Goal: Obtain resource: Obtain resource

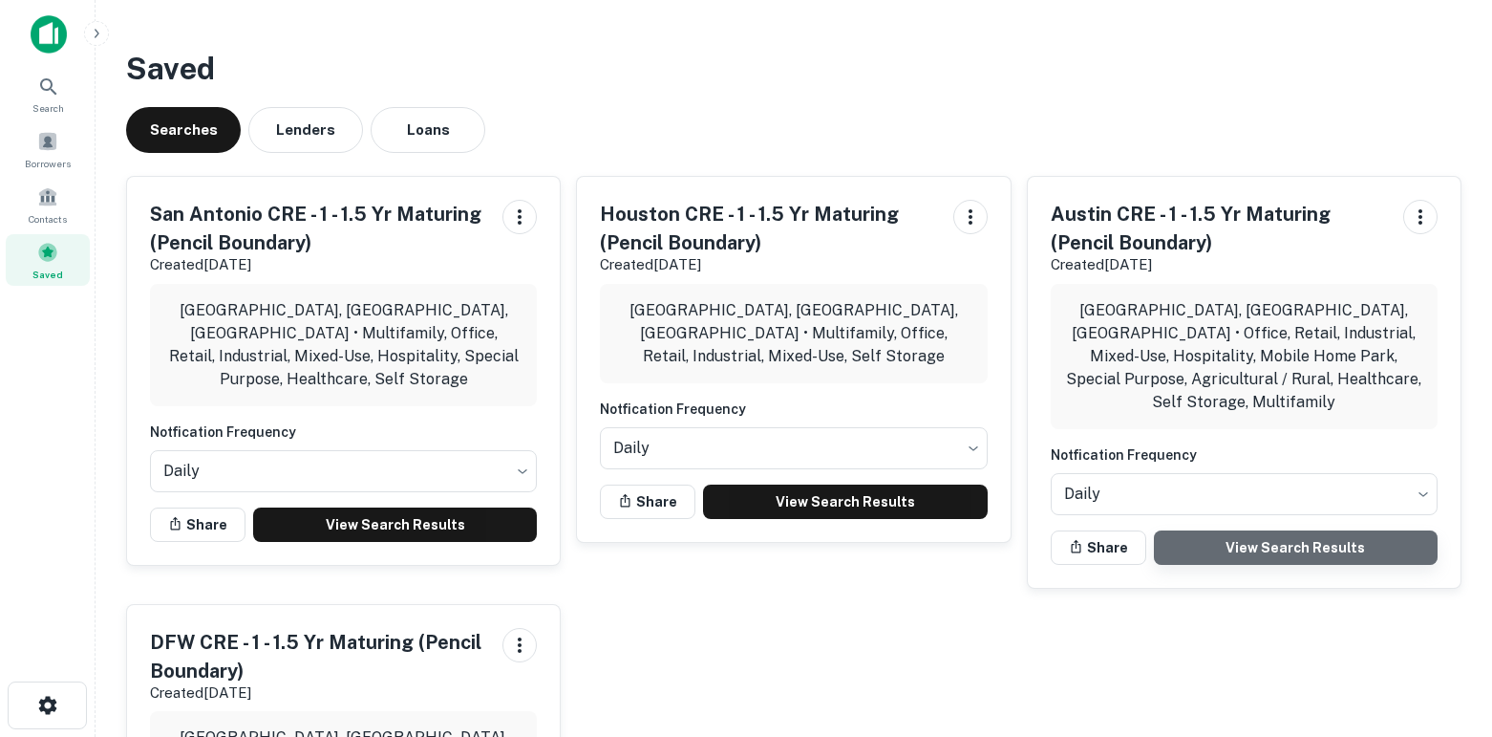
click at [1300, 530] on link "View Search Results" at bounding box center [1296, 547] width 284 height 34
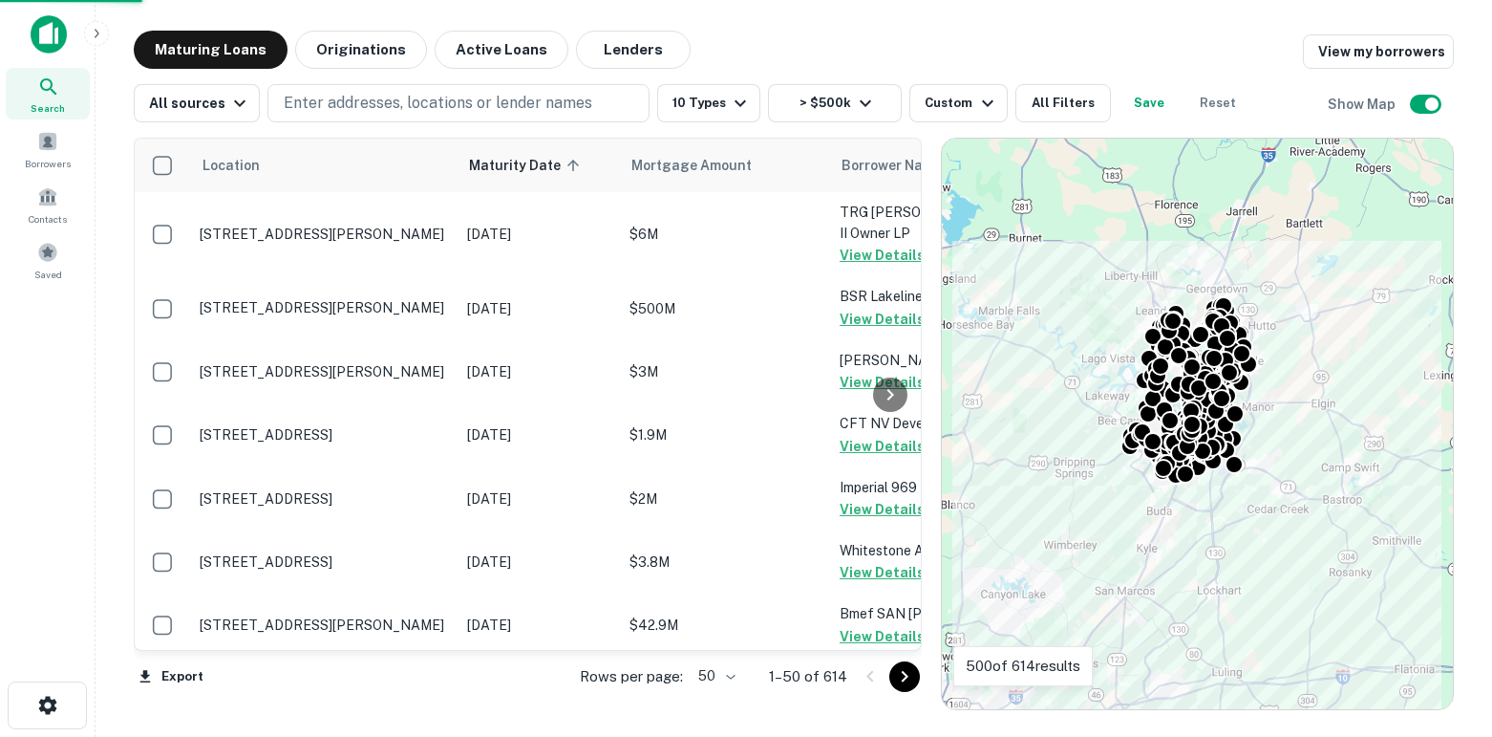
click at [718, 677] on body "Search Borrowers Contacts Saved Maturing Loans Originations Active Loans Lender…" at bounding box center [746, 368] width 1492 height 737
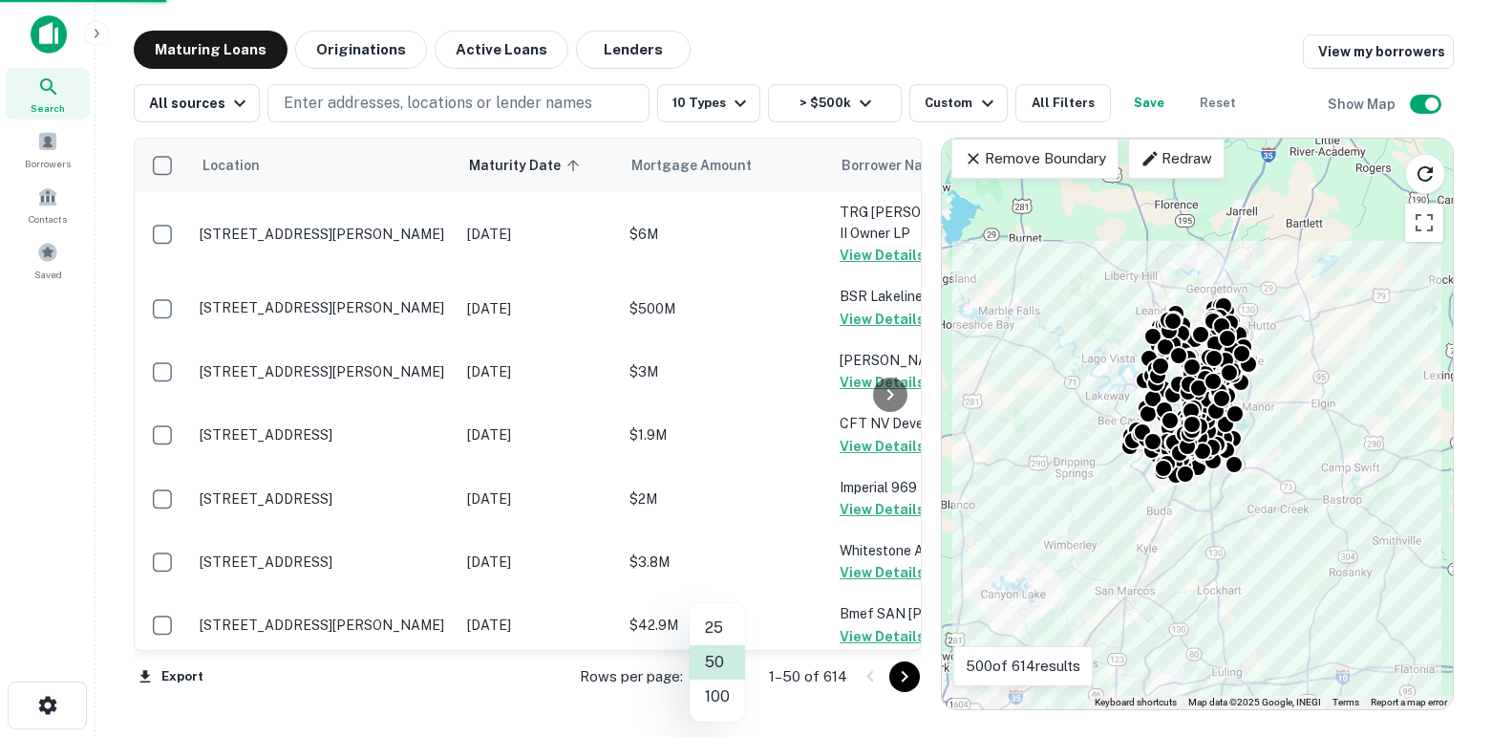
click at [719, 695] on li "100" at bounding box center [717, 696] width 55 height 34
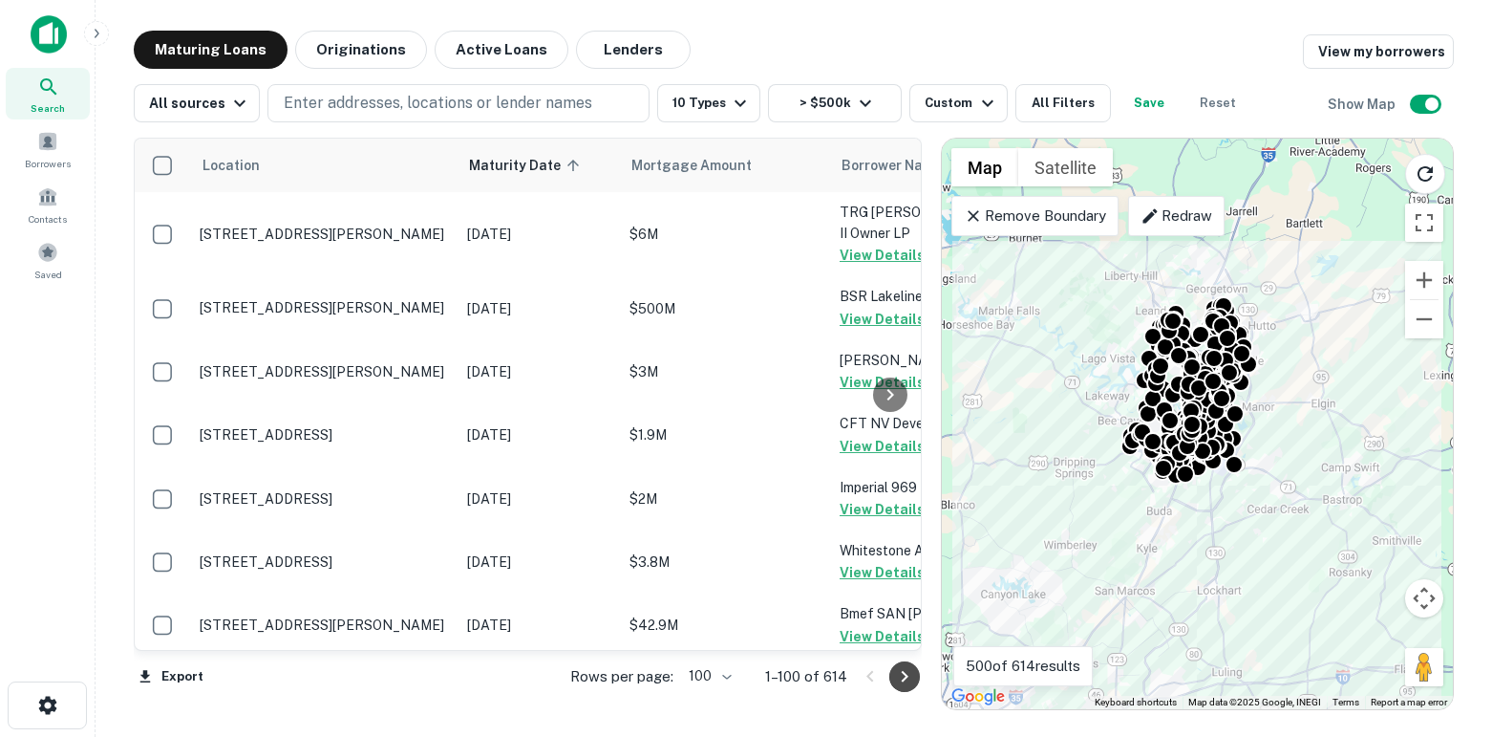
click at [909, 673] on icon "Go to next page" at bounding box center [904, 676] width 23 height 23
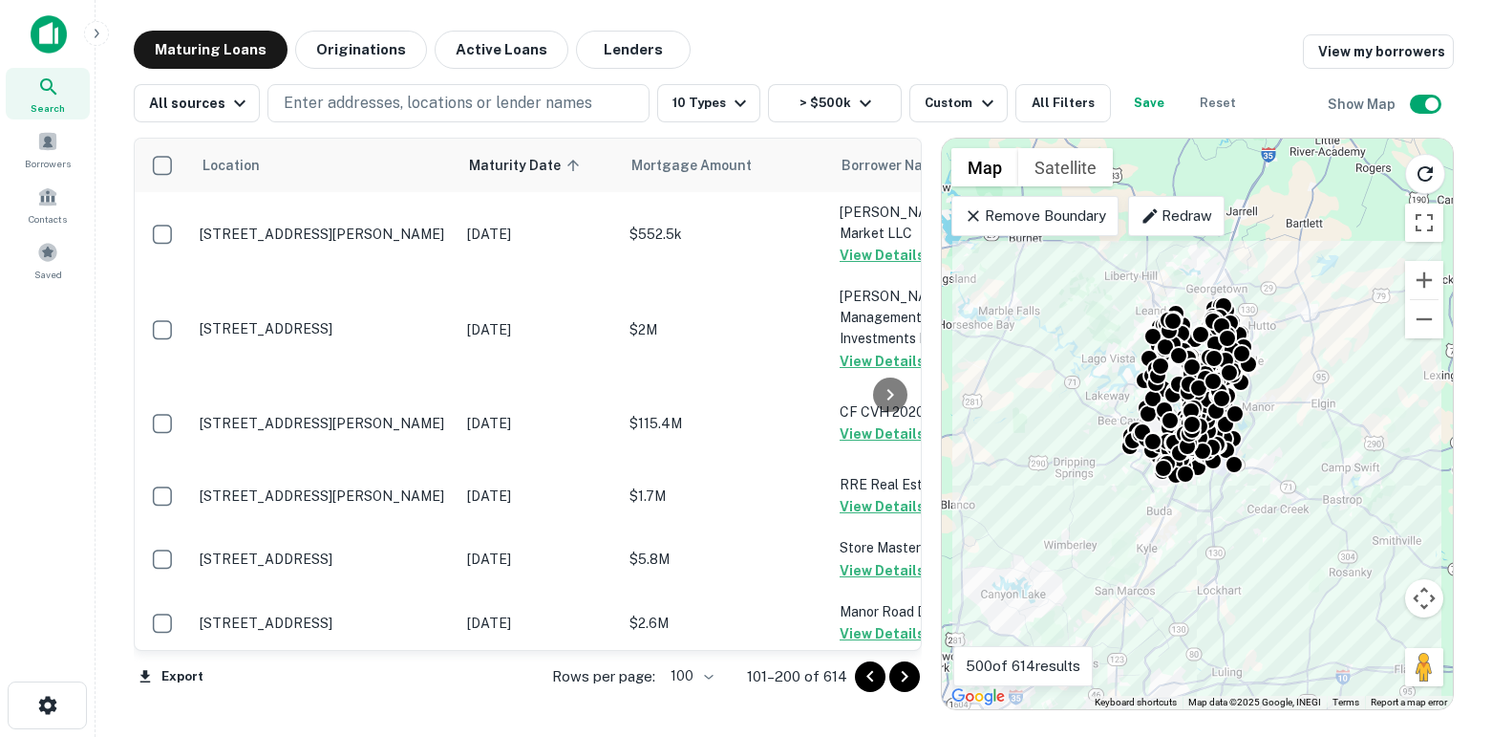
click at [909, 673] on icon "Go to next page" at bounding box center [904, 676] width 23 height 23
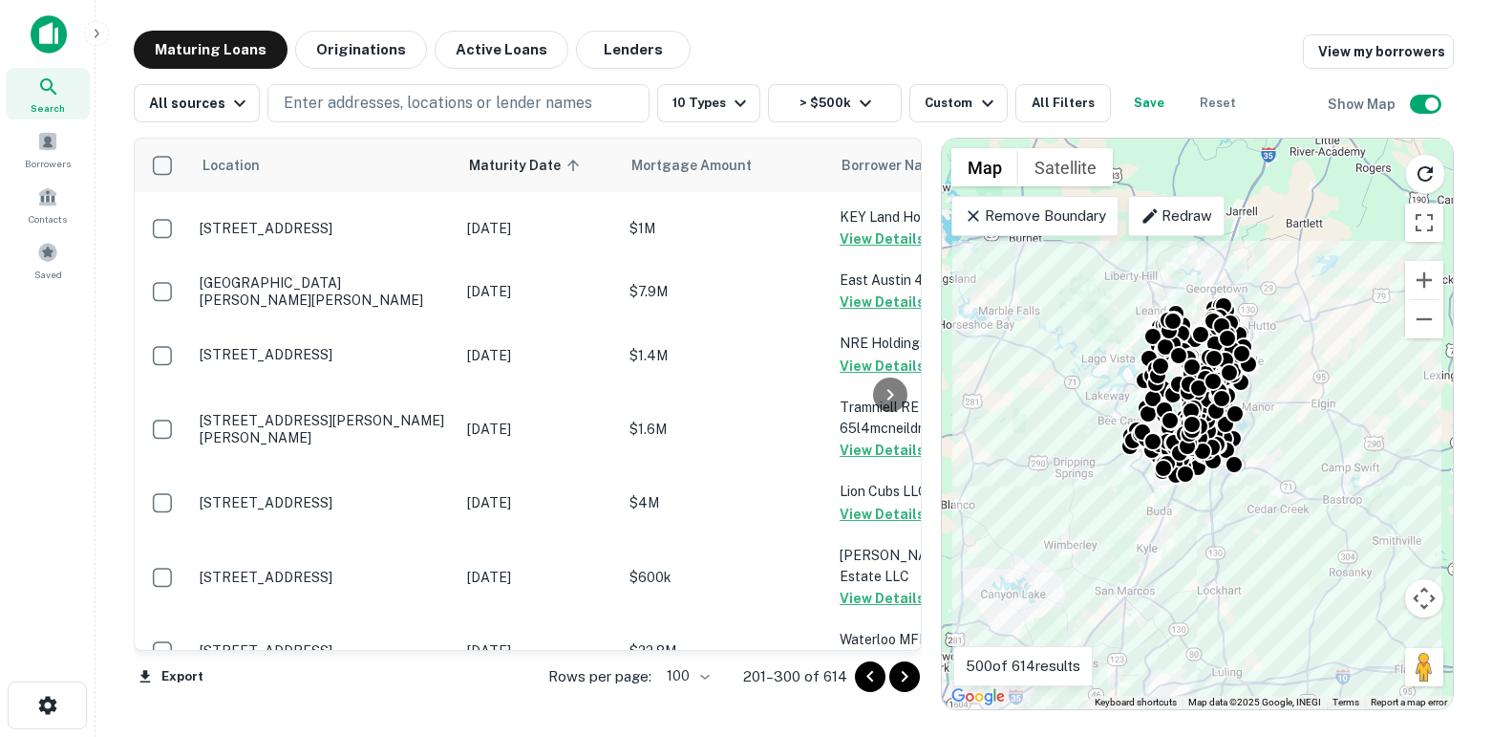
scroll to position [1205, 0]
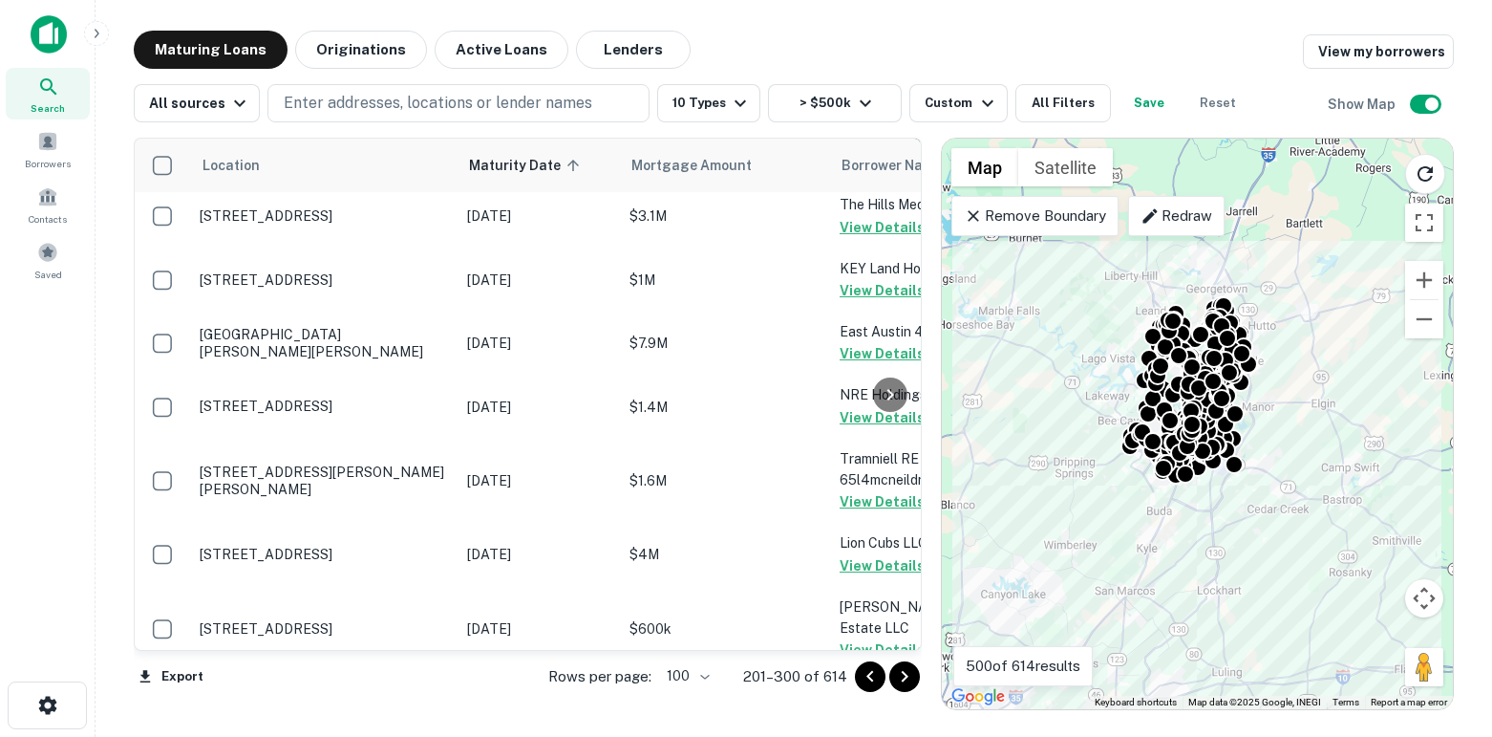
click at [862, 175] on button "Request Borrower Info" at bounding box center [917, 163] width 155 height 23
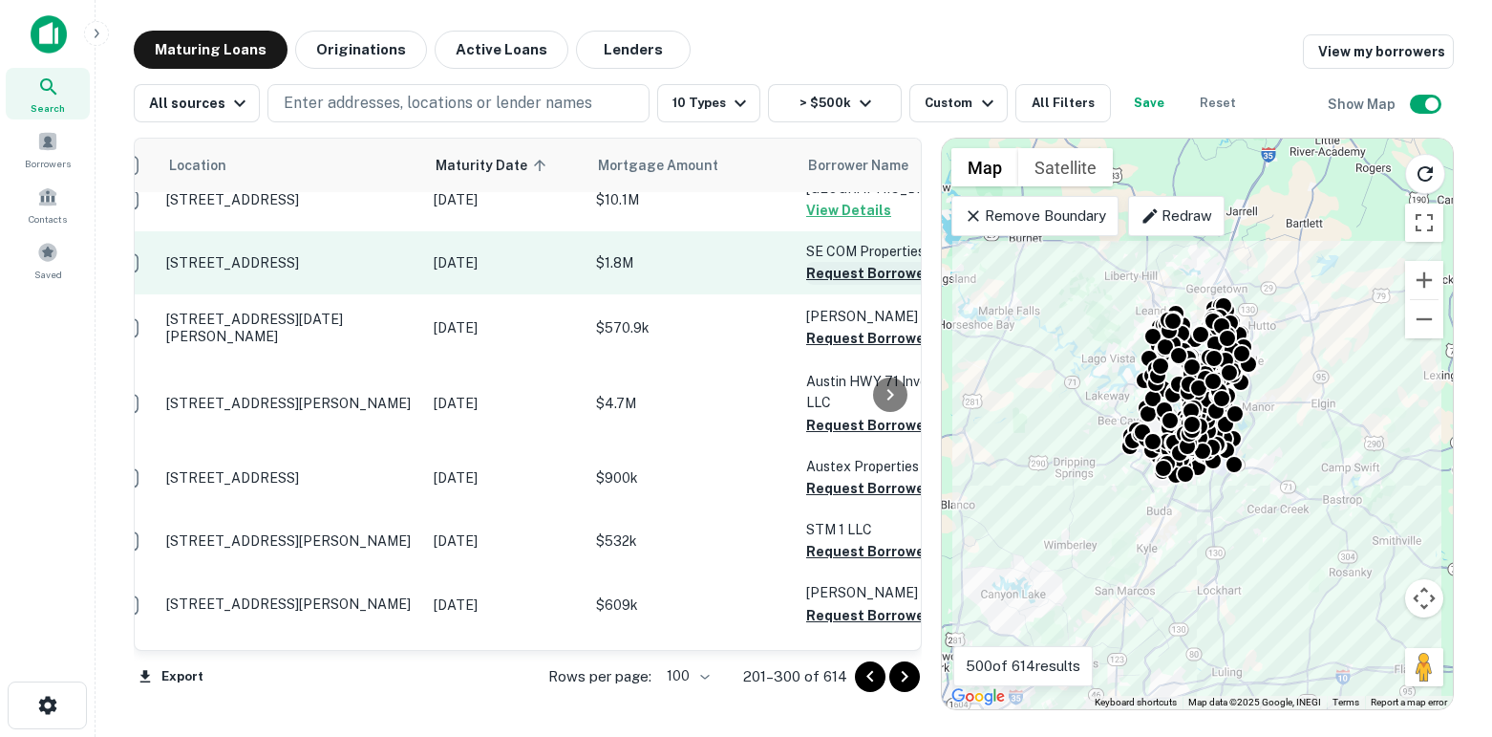
scroll to position [3395, 63]
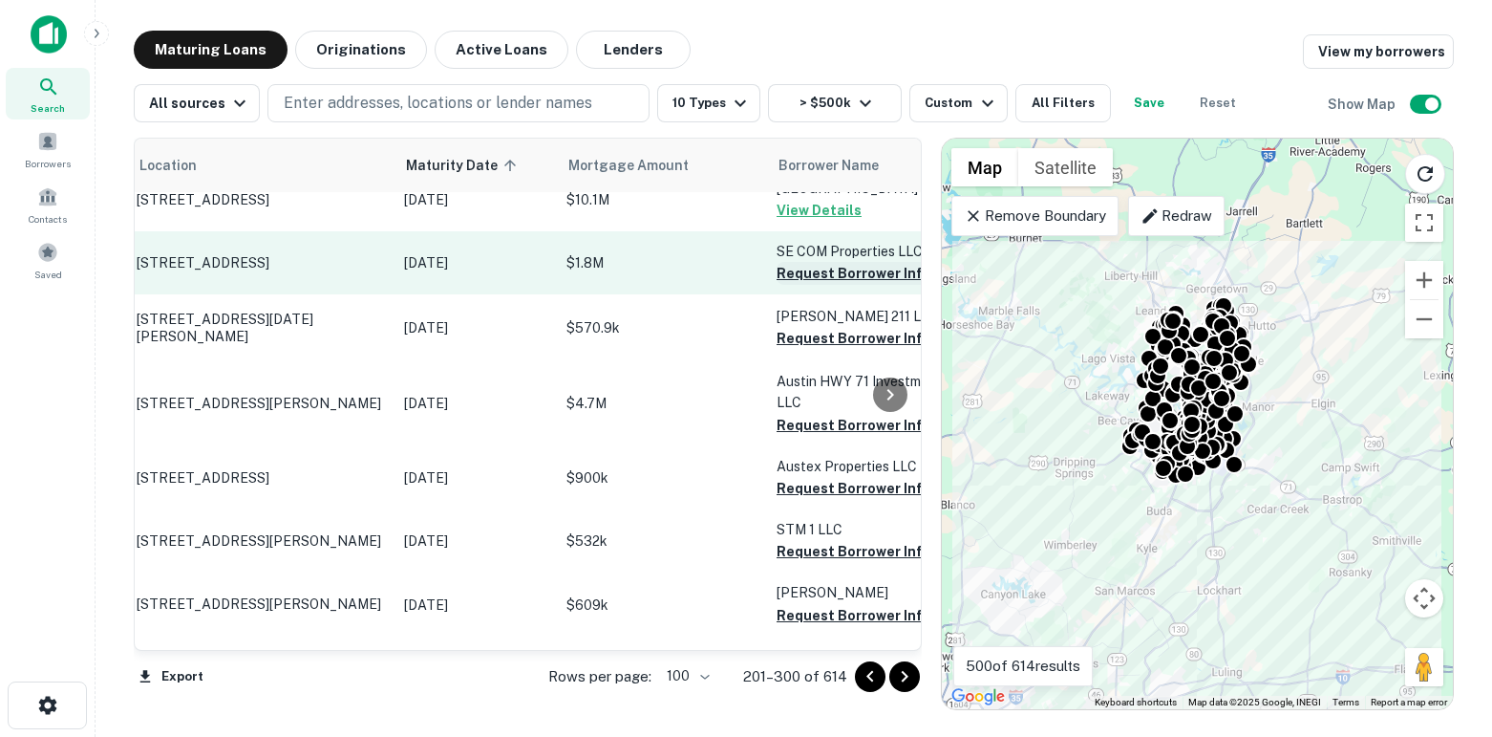
click at [785, 285] on button "Request Borrower Info" at bounding box center [854, 273] width 155 height 23
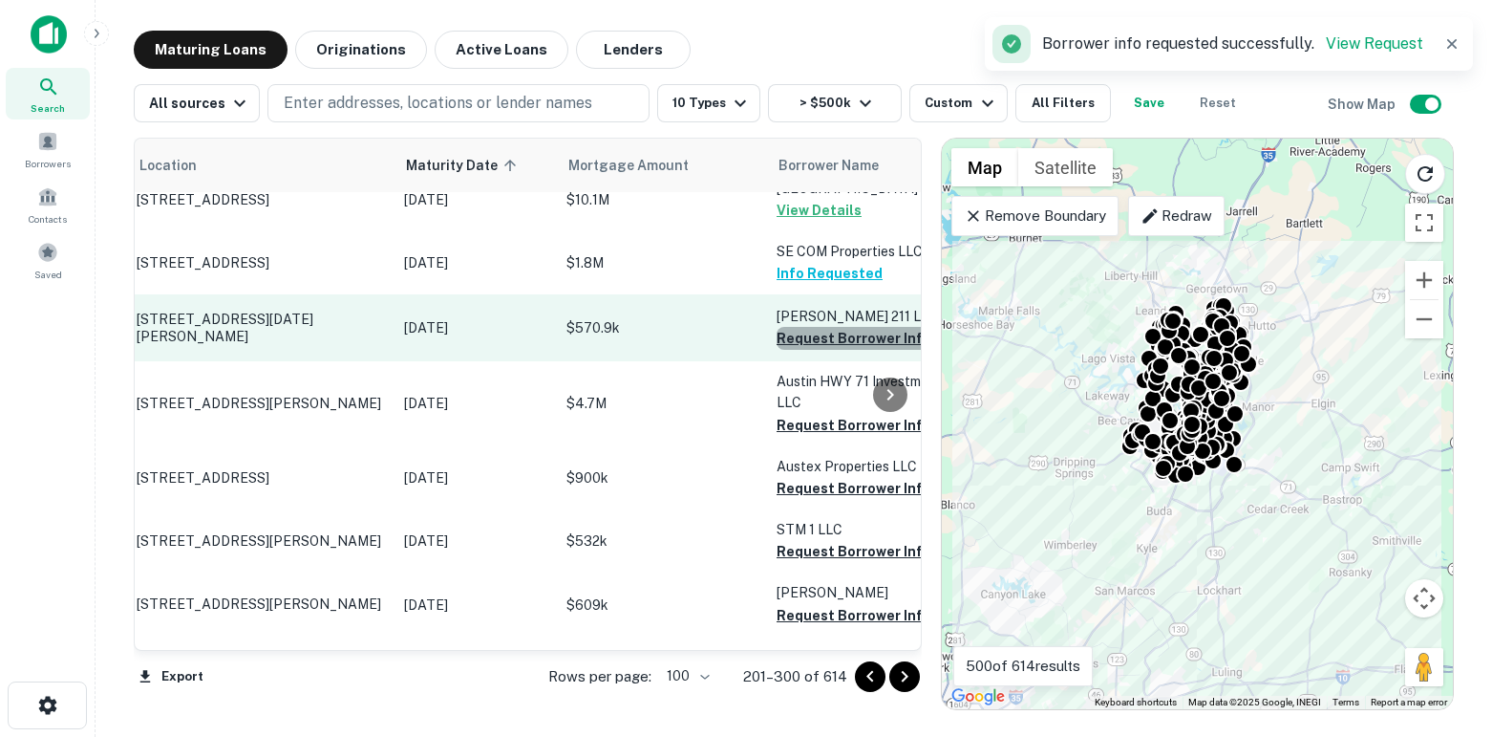
click at [799, 350] on button "Request Borrower Info" at bounding box center [854, 338] width 155 height 23
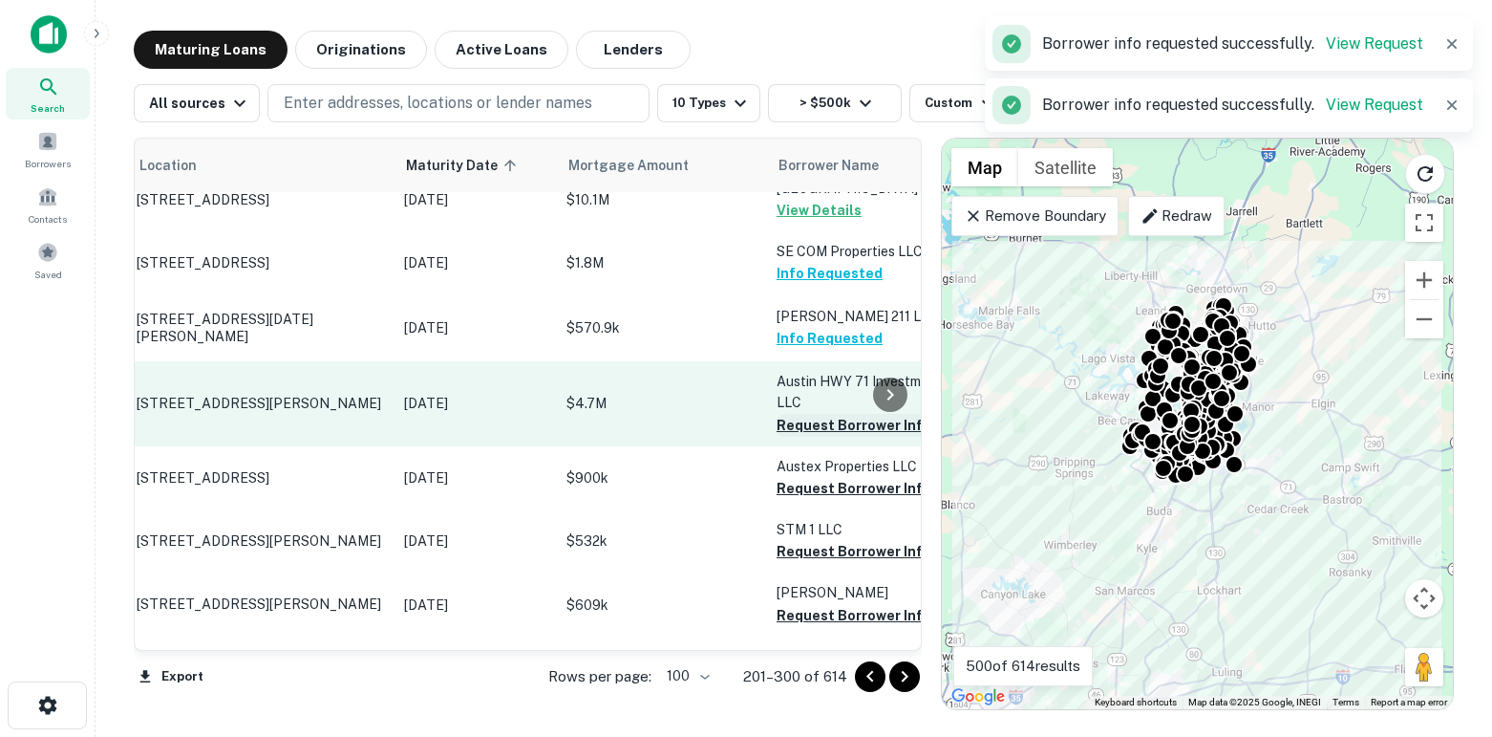
click at [803, 437] on button "Request Borrower Info" at bounding box center [854, 425] width 155 height 23
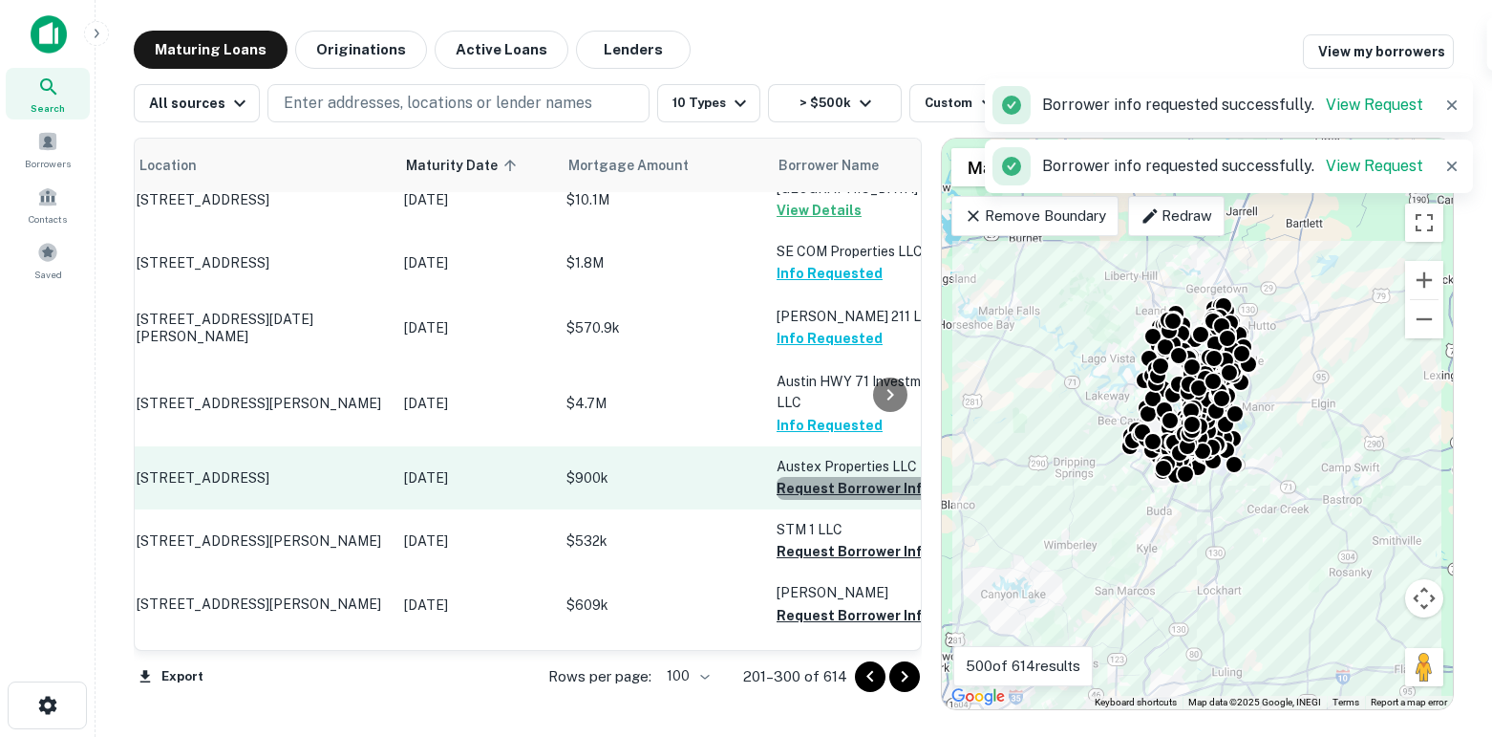
click at [808, 500] on button "Request Borrower Info" at bounding box center [854, 488] width 155 height 23
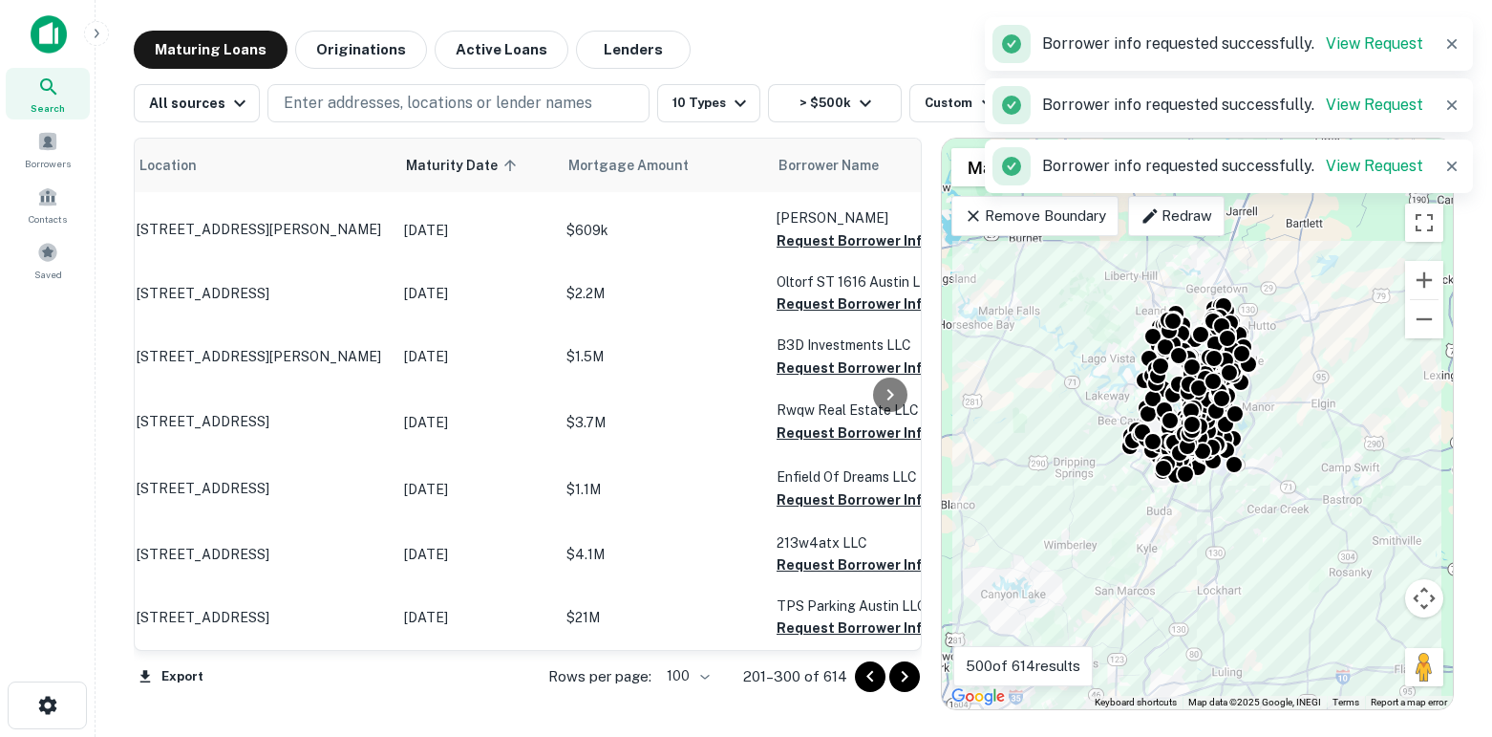
scroll to position [3772, 63]
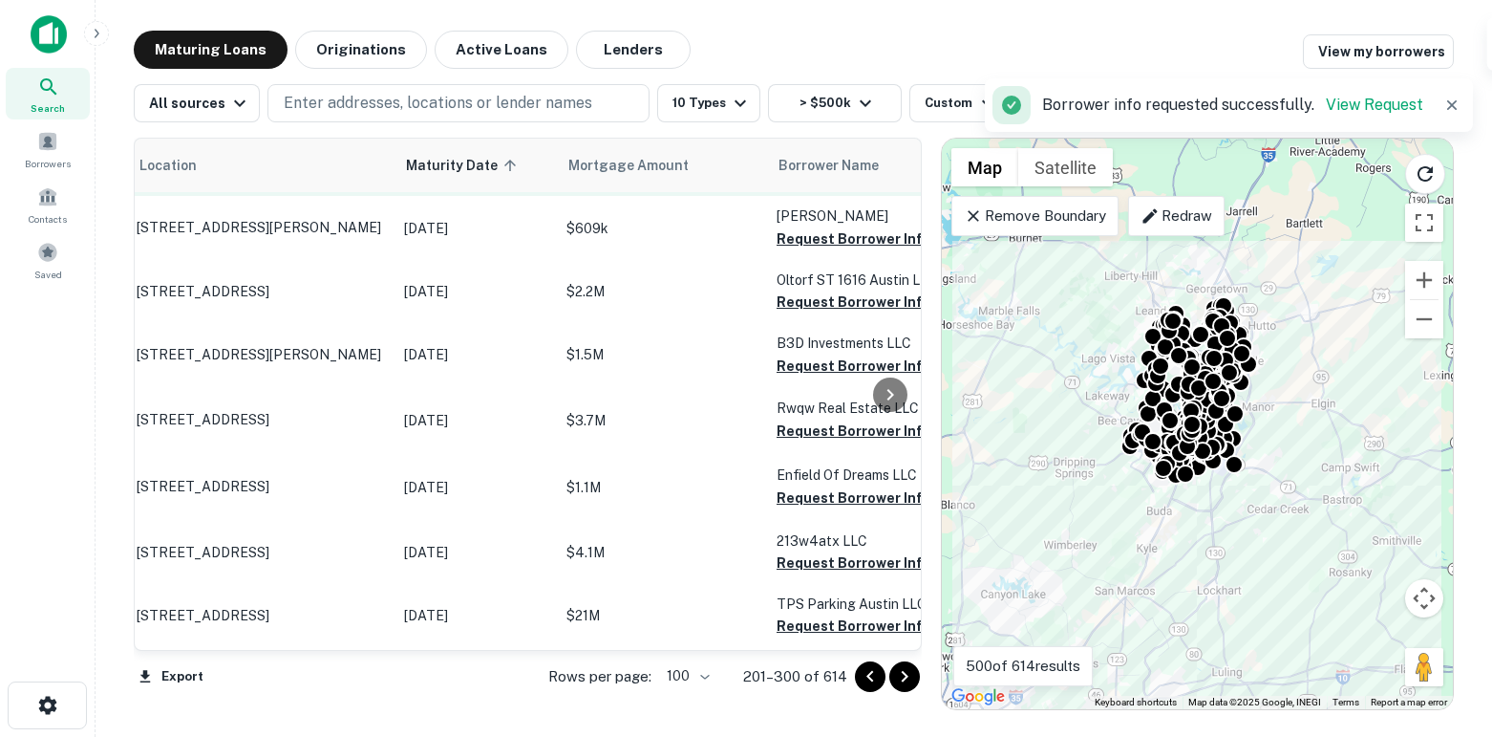
click at [798, 186] on button "Request Borrower Info" at bounding box center [854, 174] width 155 height 23
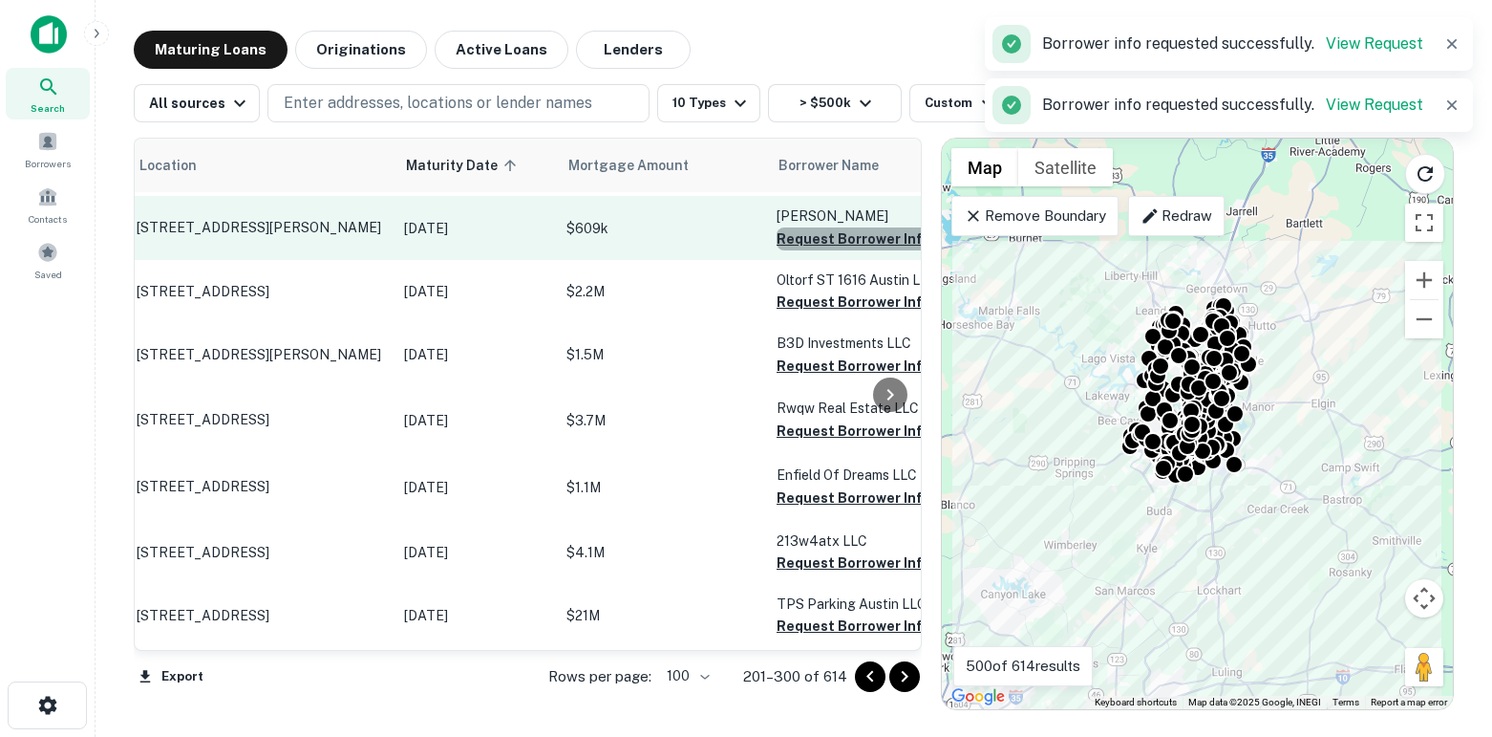
click at [800, 250] on button "Request Borrower Info" at bounding box center [854, 238] width 155 height 23
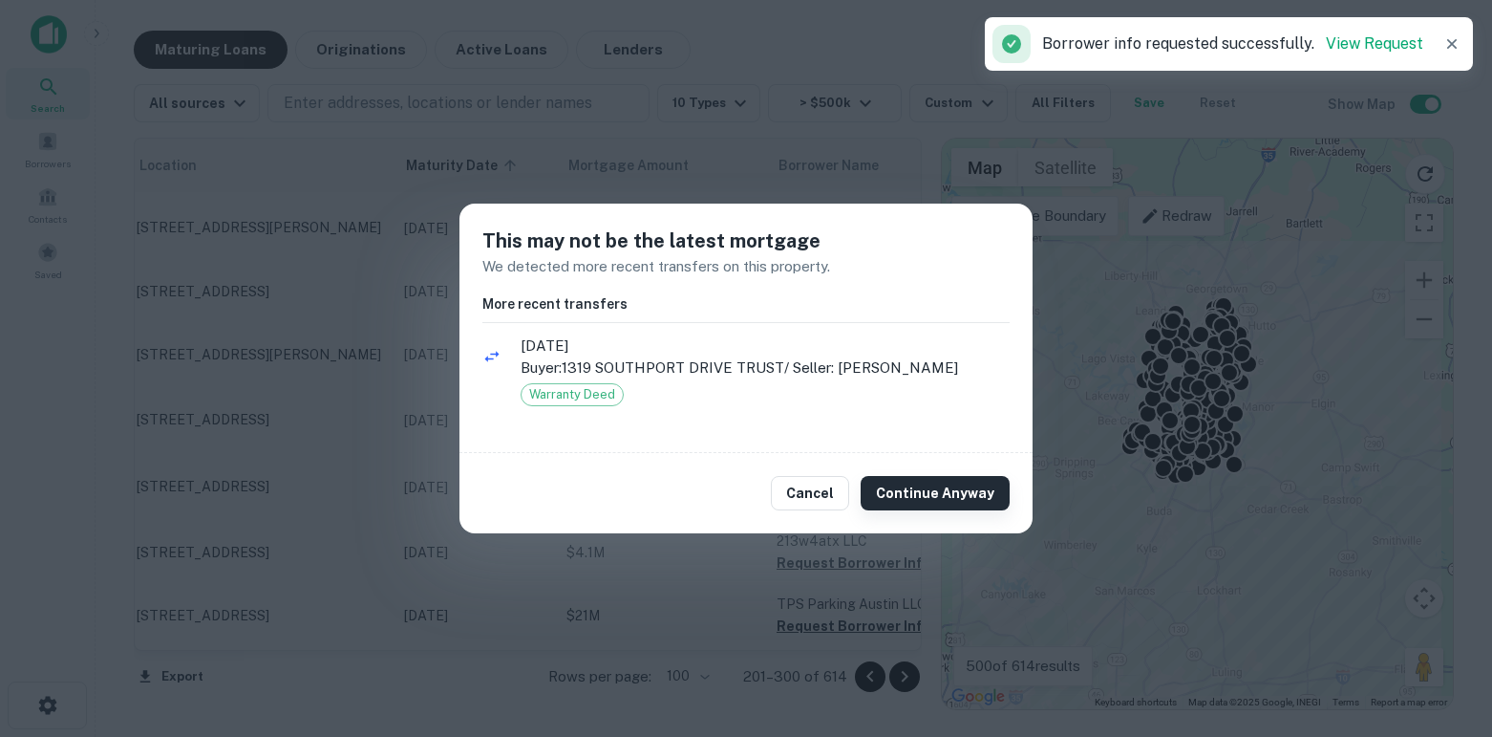
click at [910, 490] on button "Continue Anyway" at bounding box center [935, 493] width 149 height 34
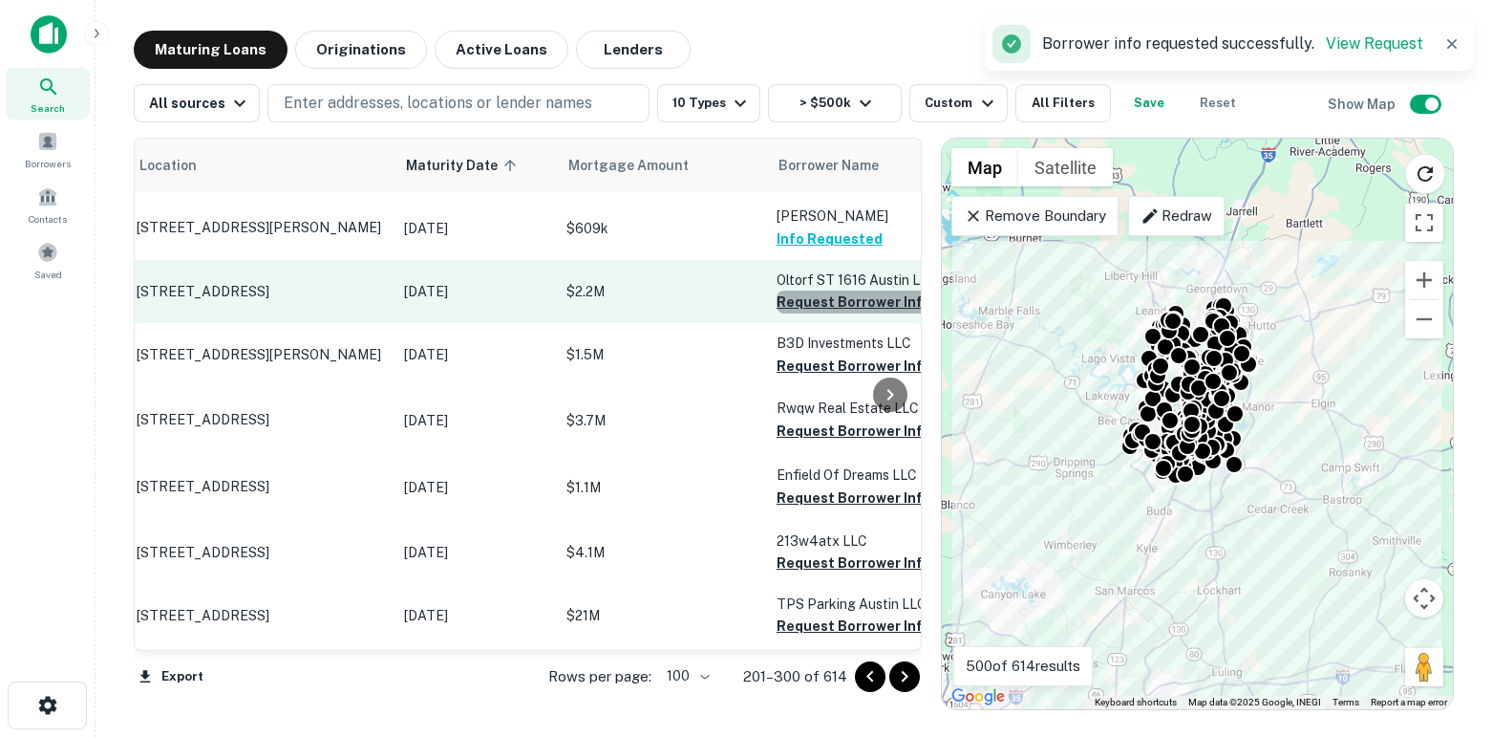
click at [798, 313] on button "Request Borrower Info" at bounding box center [854, 301] width 155 height 23
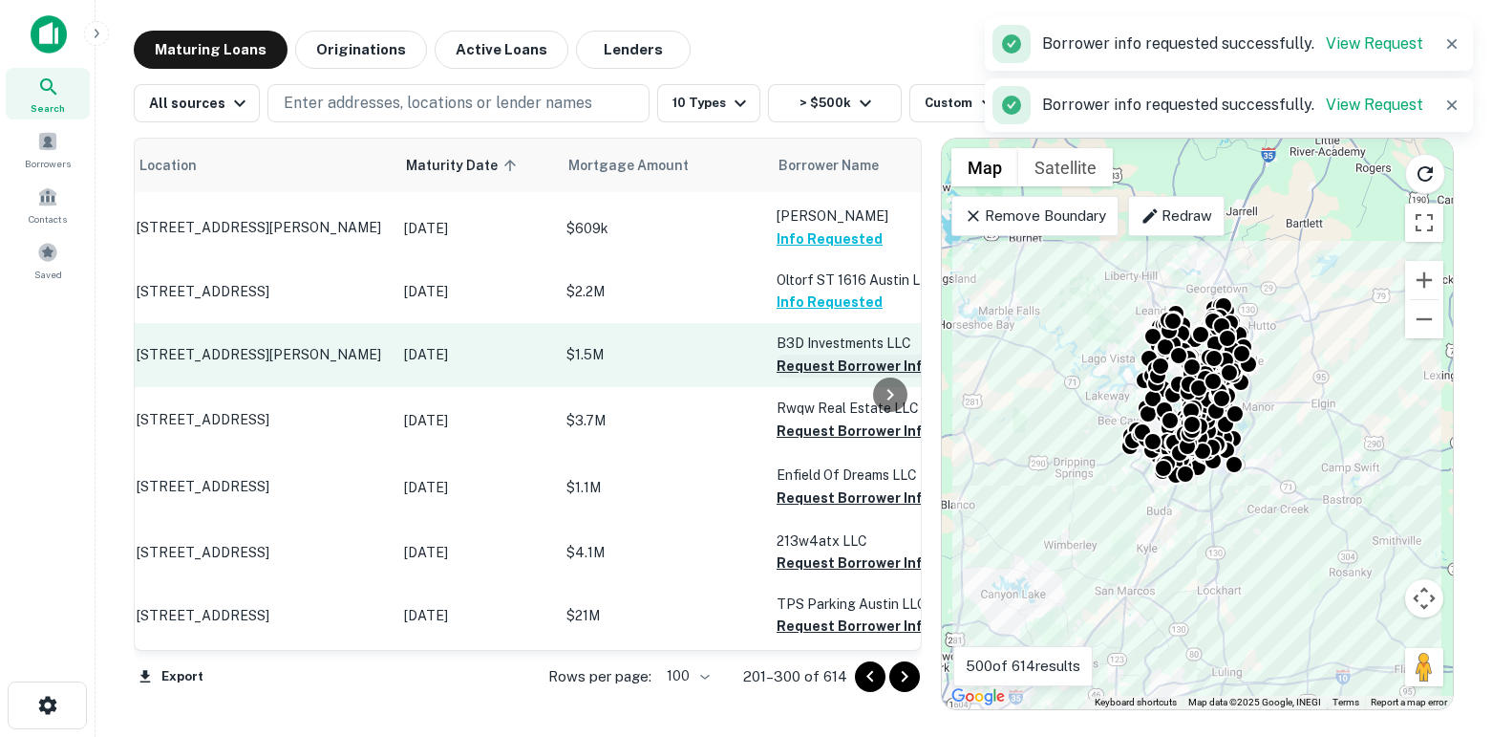
click at [800, 377] on button "Request Borrower Info" at bounding box center [854, 365] width 155 height 23
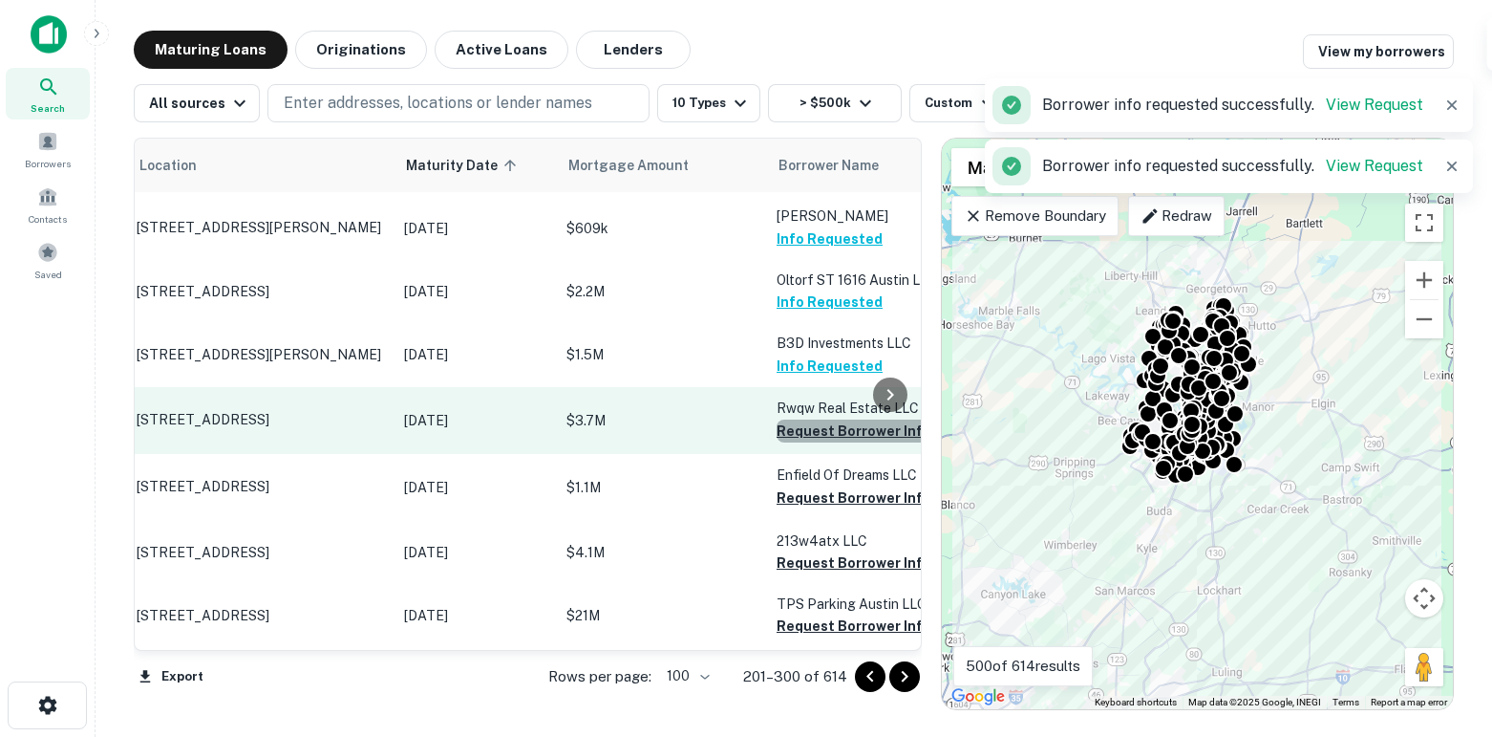
click at [805, 442] on button "Request Borrower Info" at bounding box center [854, 430] width 155 height 23
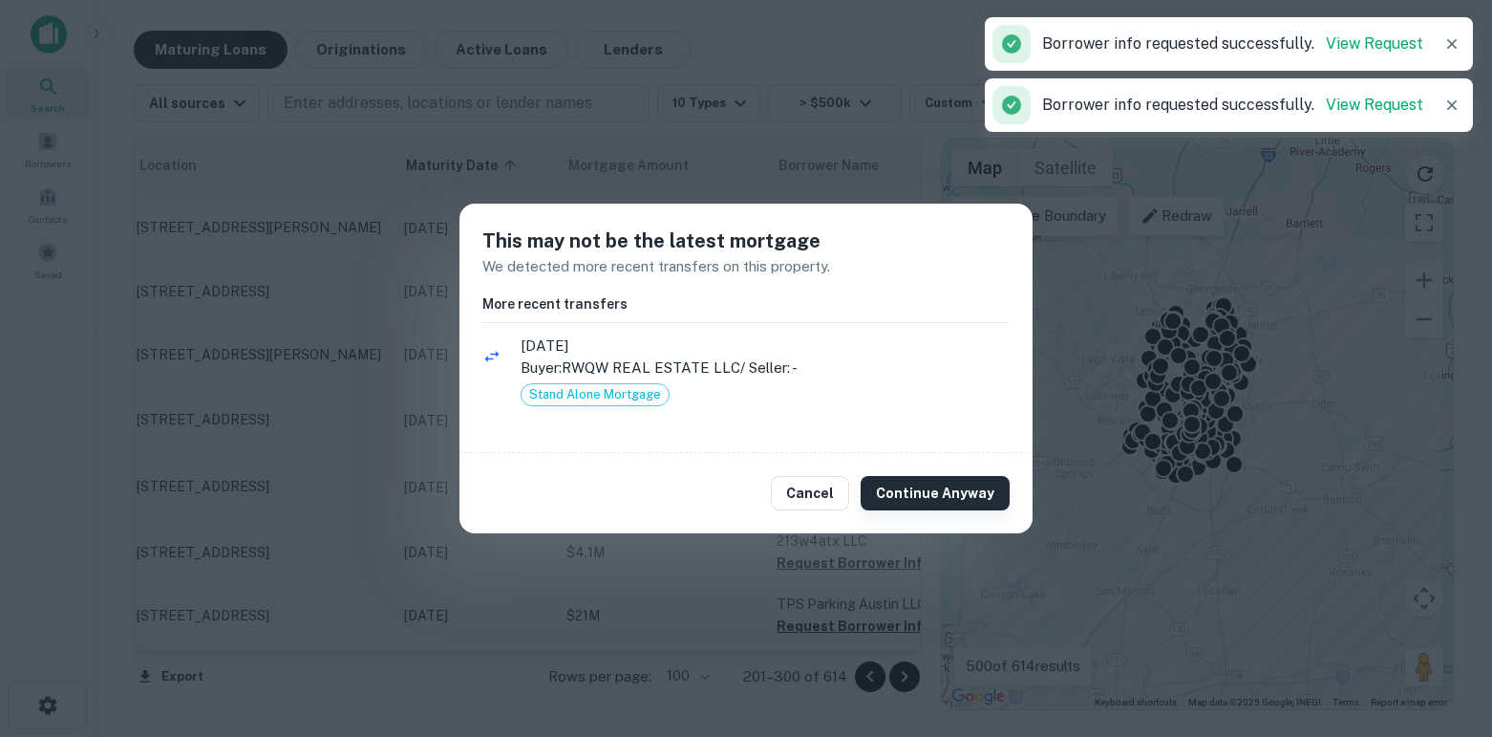
click at [903, 488] on button "Continue Anyway" at bounding box center [935, 493] width 149 height 34
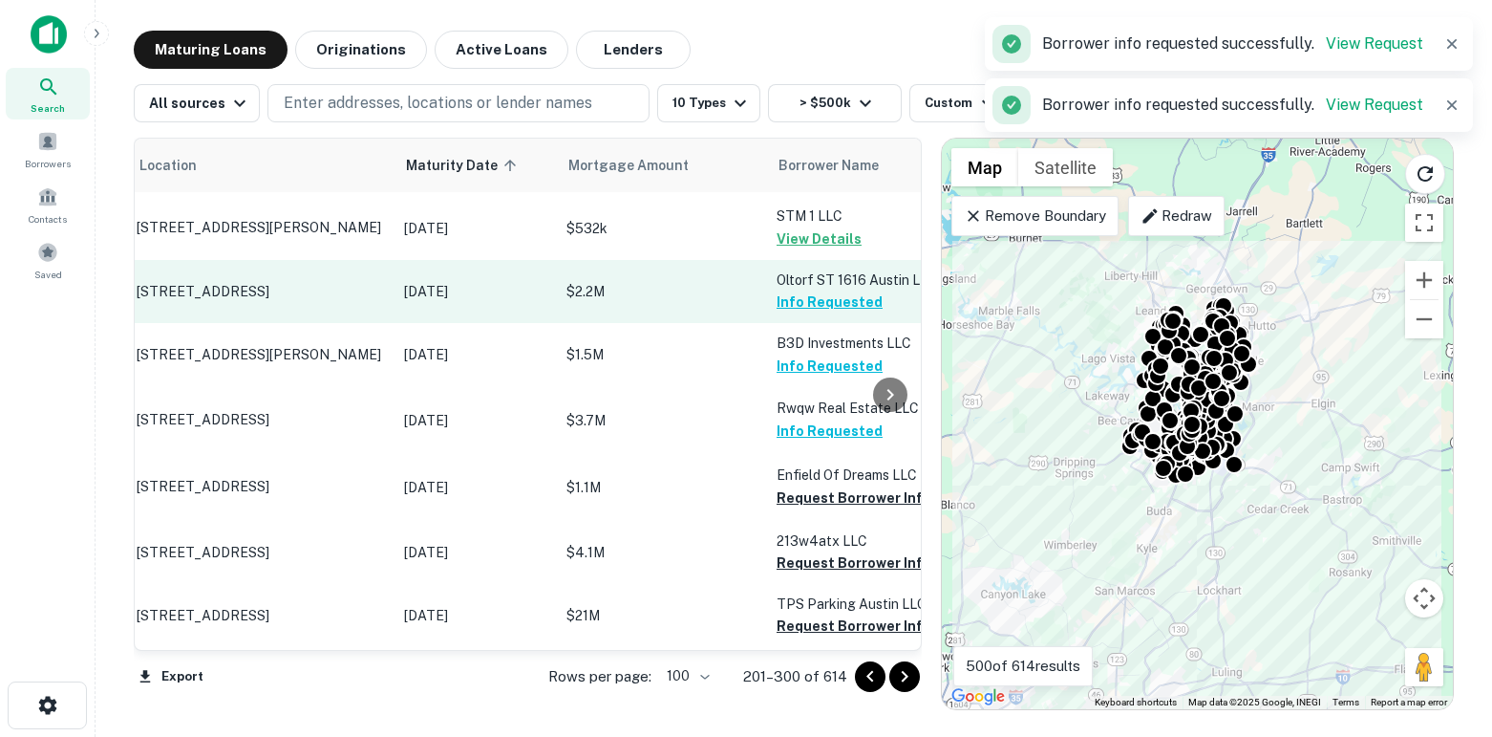
scroll to position [4008, 63]
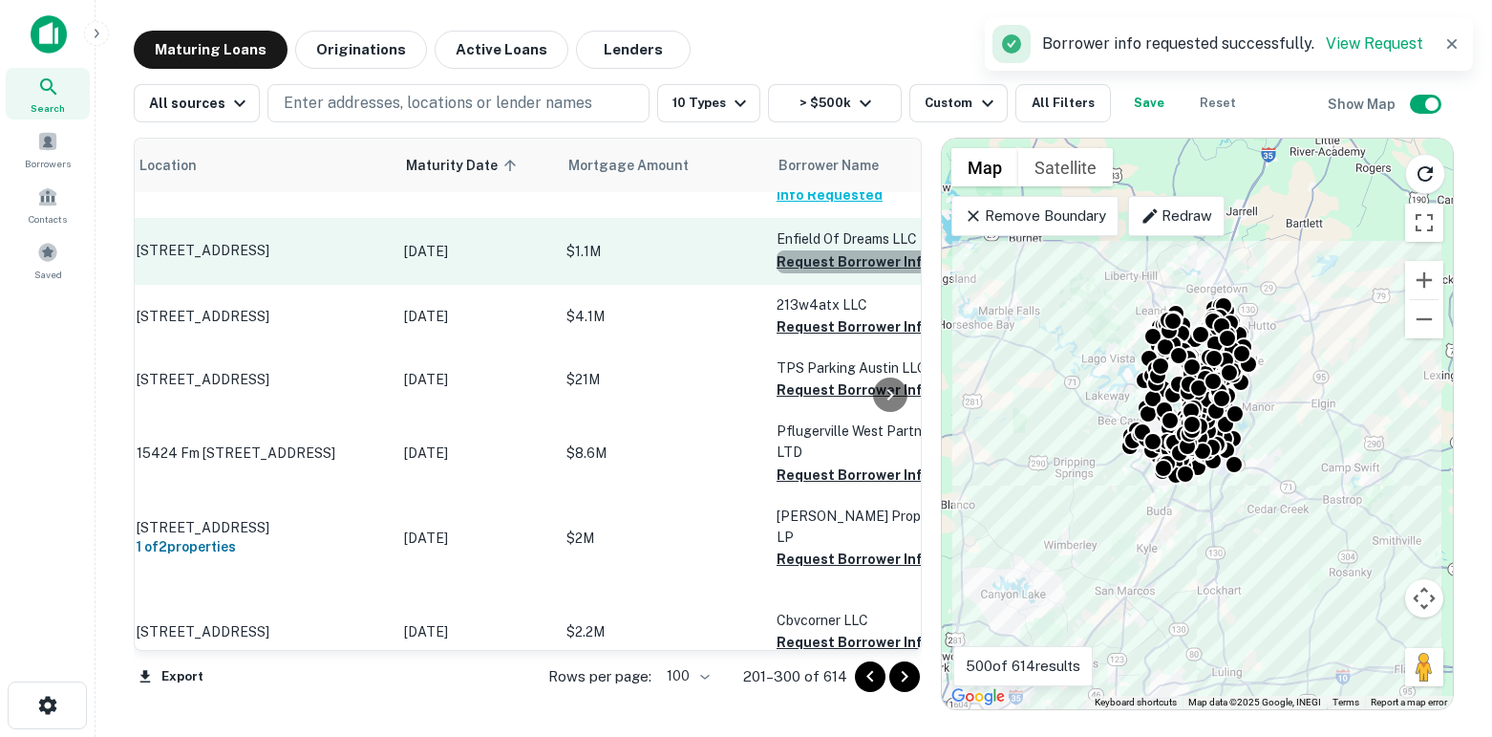
click at [799, 273] on button "Request Borrower Info" at bounding box center [854, 261] width 155 height 23
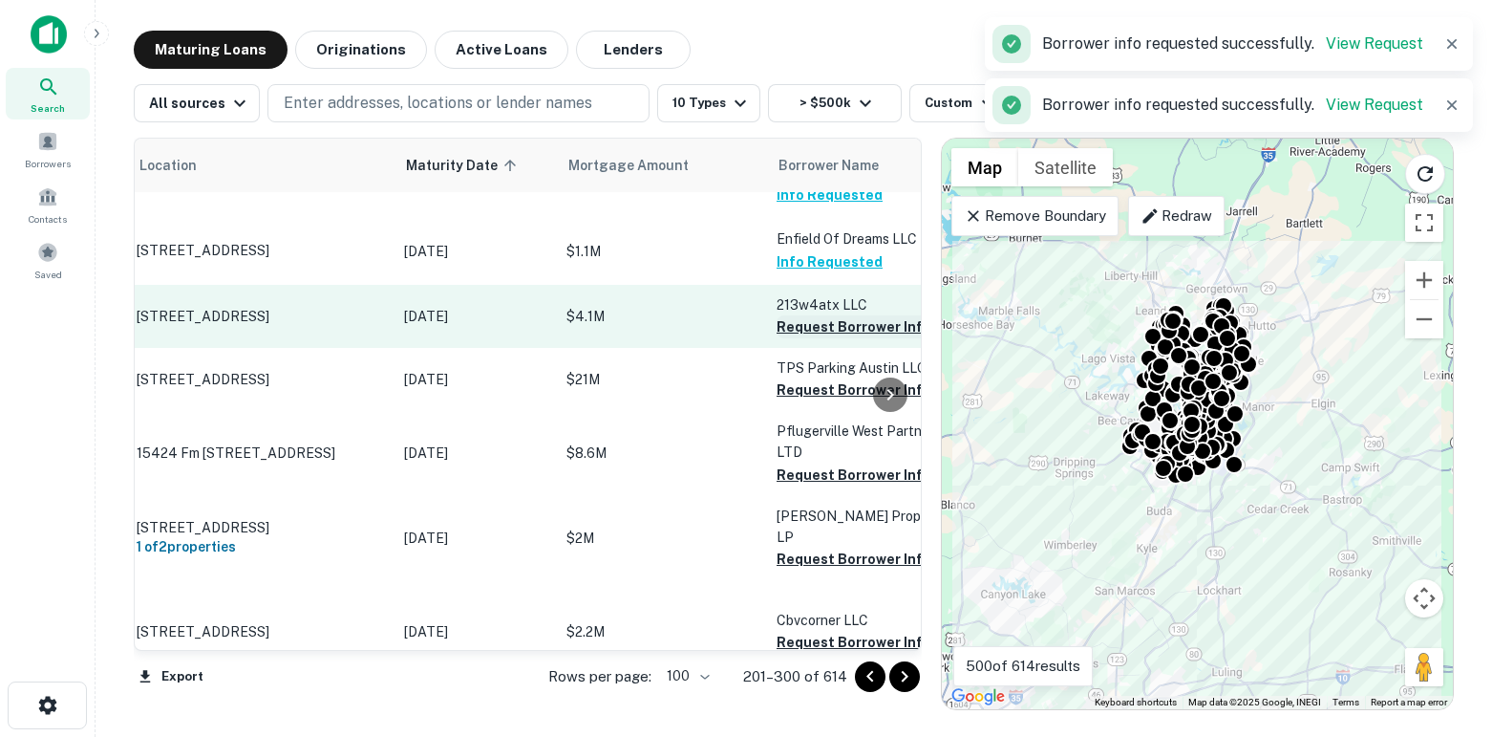
click at [798, 338] on button "Request Borrower Info" at bounding box center [854, 326] width 155 height 23
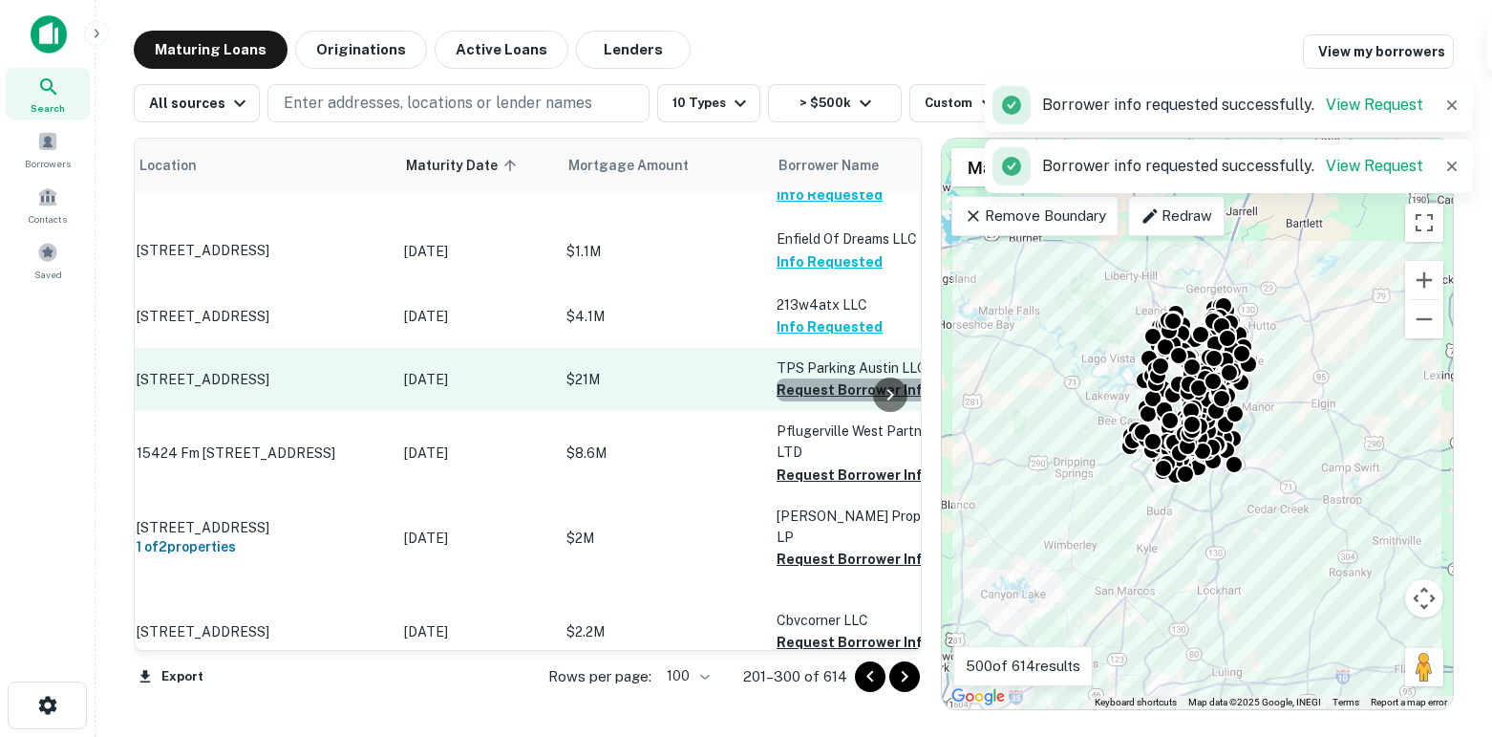
click at [803, 401] on button "Request Borrower Info" at bounding box center [854, 389] width 155 height 23
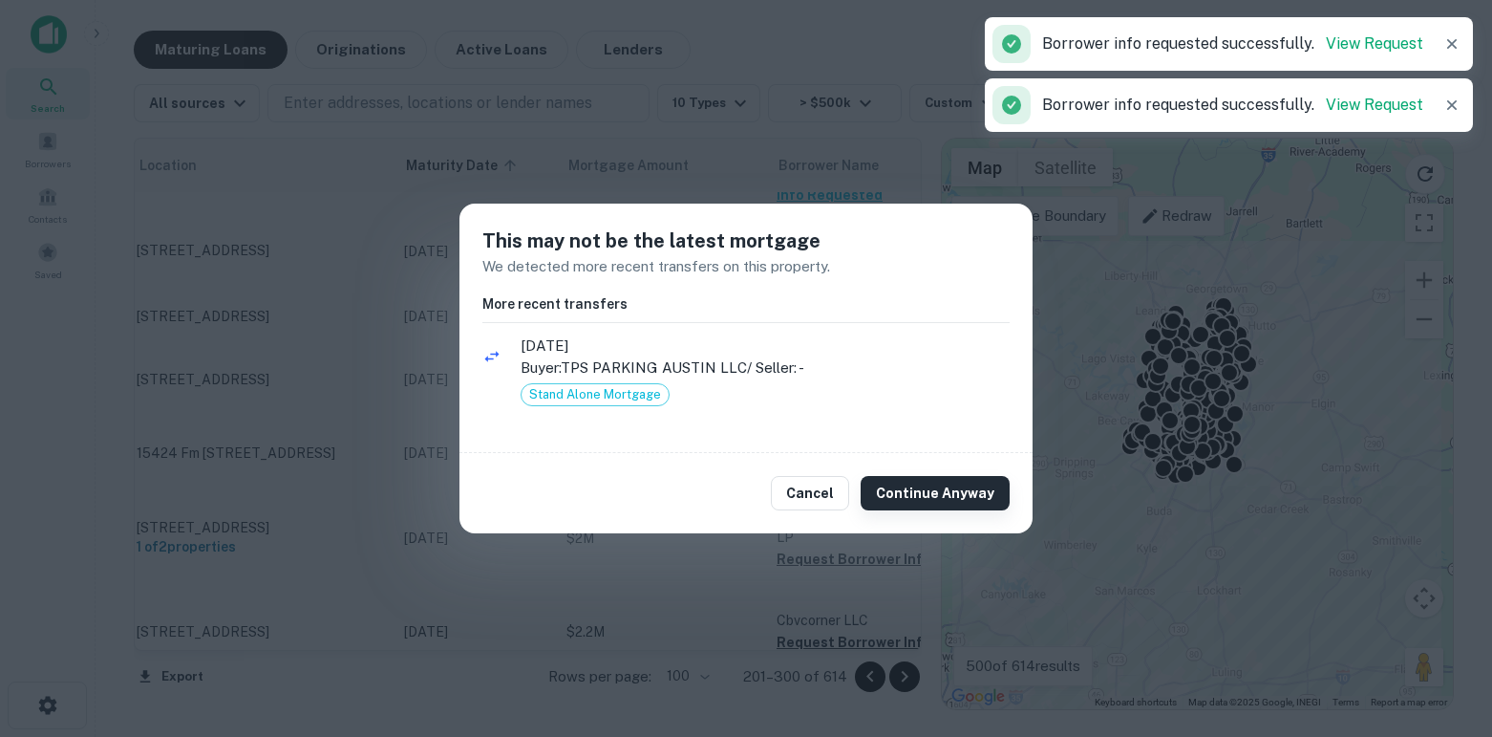
click at [890, 484] on button "Continue Anyway" at bounding box center [935, 493] width 149 height 34
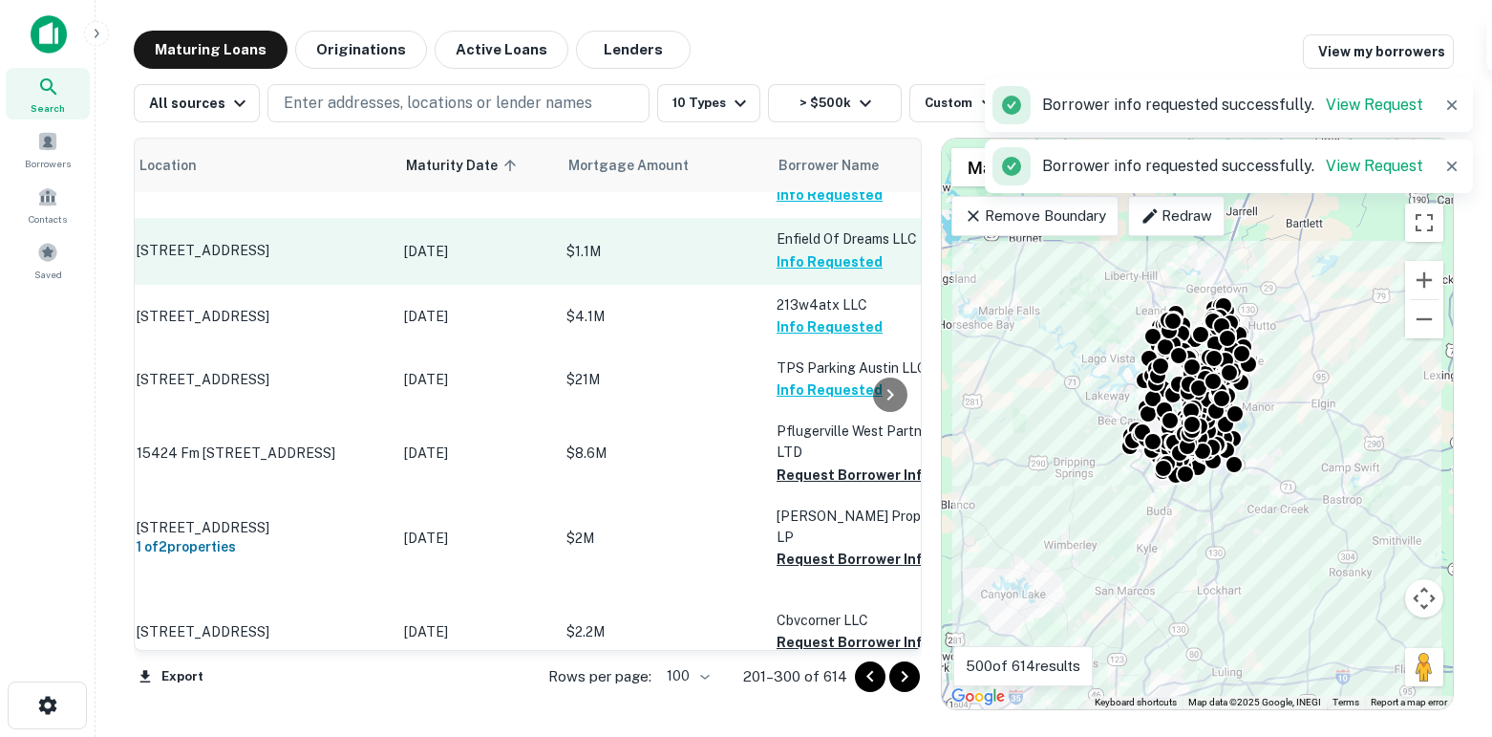
scroll to position [4233, 63]
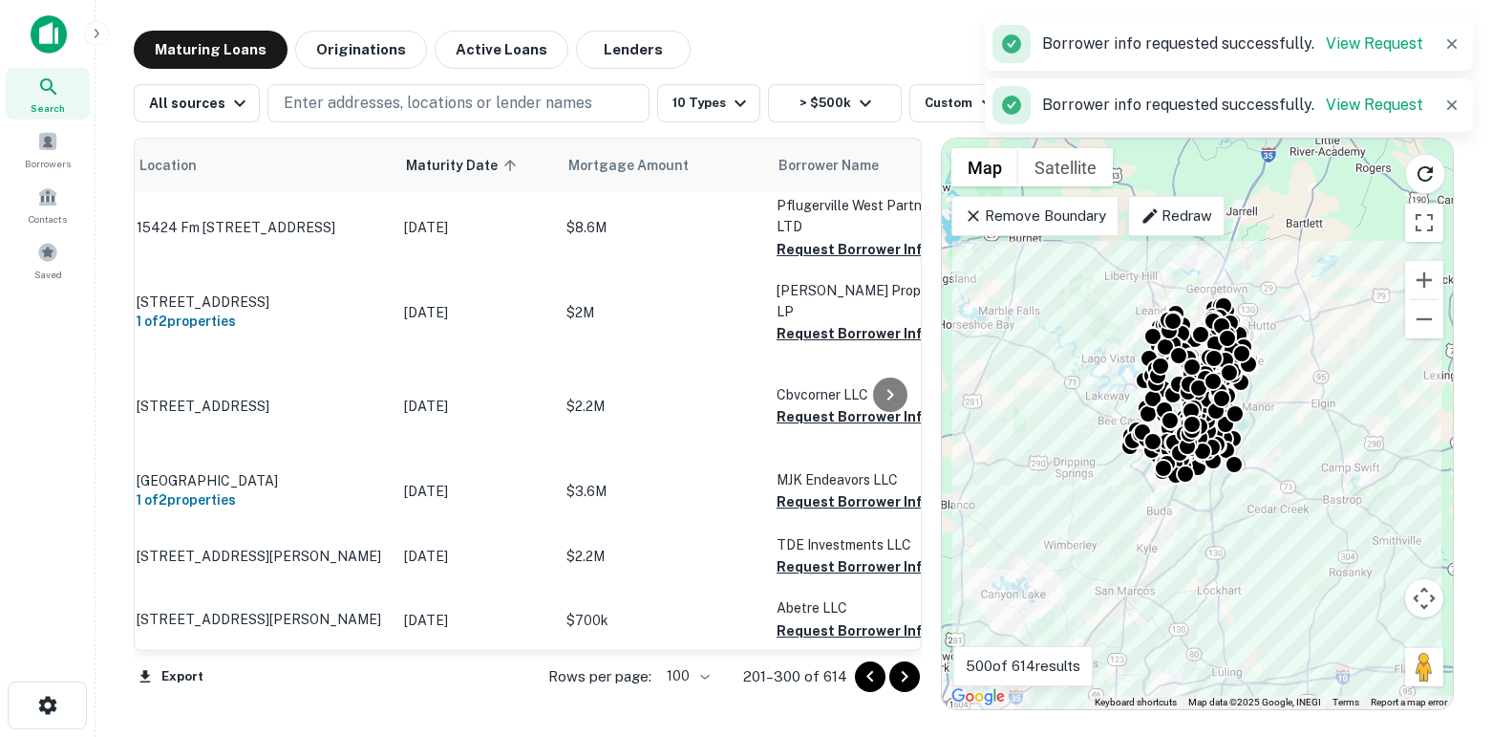
click at [786, 261] on button "Request Borrower Info" at bounding box center [854, 249] width 155 height 23
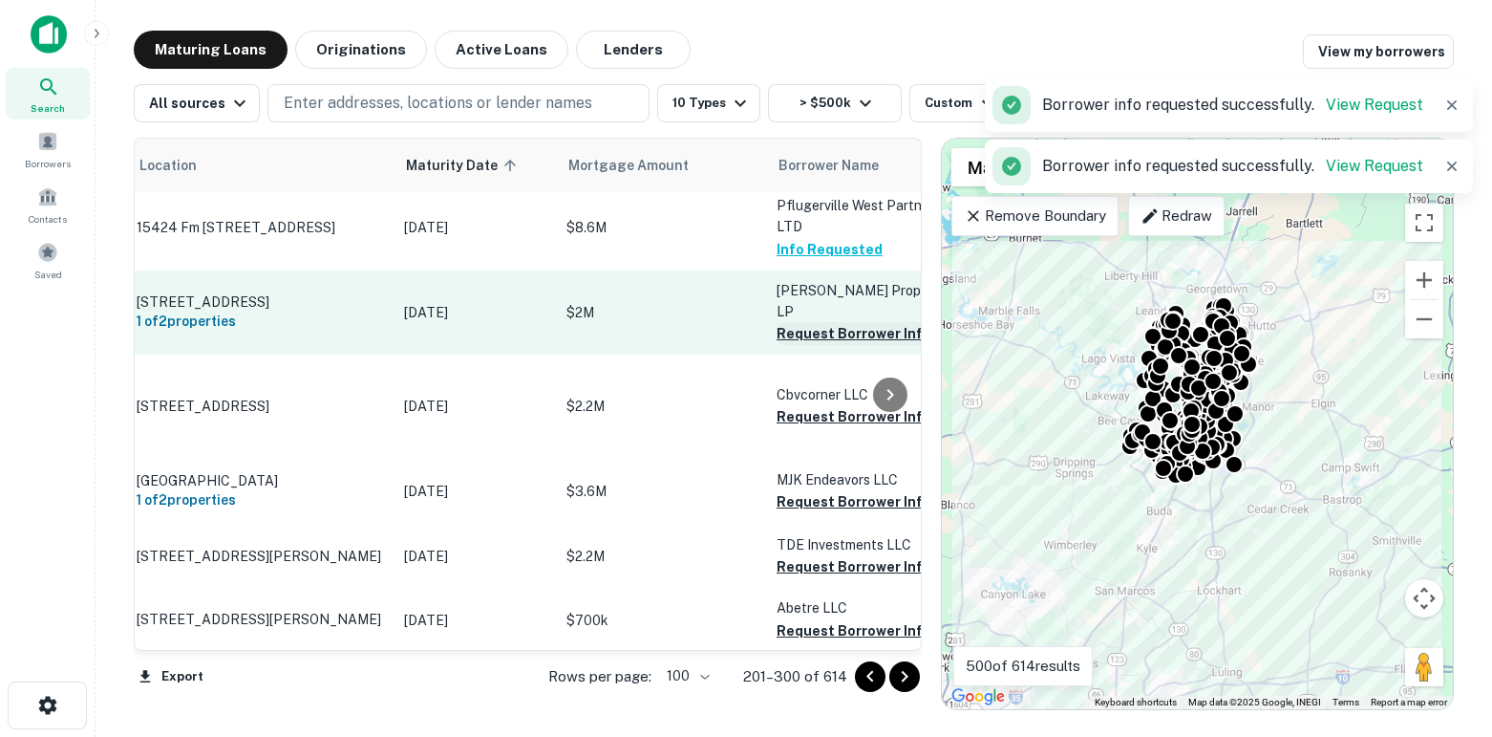
click at [802, 345] on button "Request Borrower Info" at bounding box center [854, 333] width 155 height 23
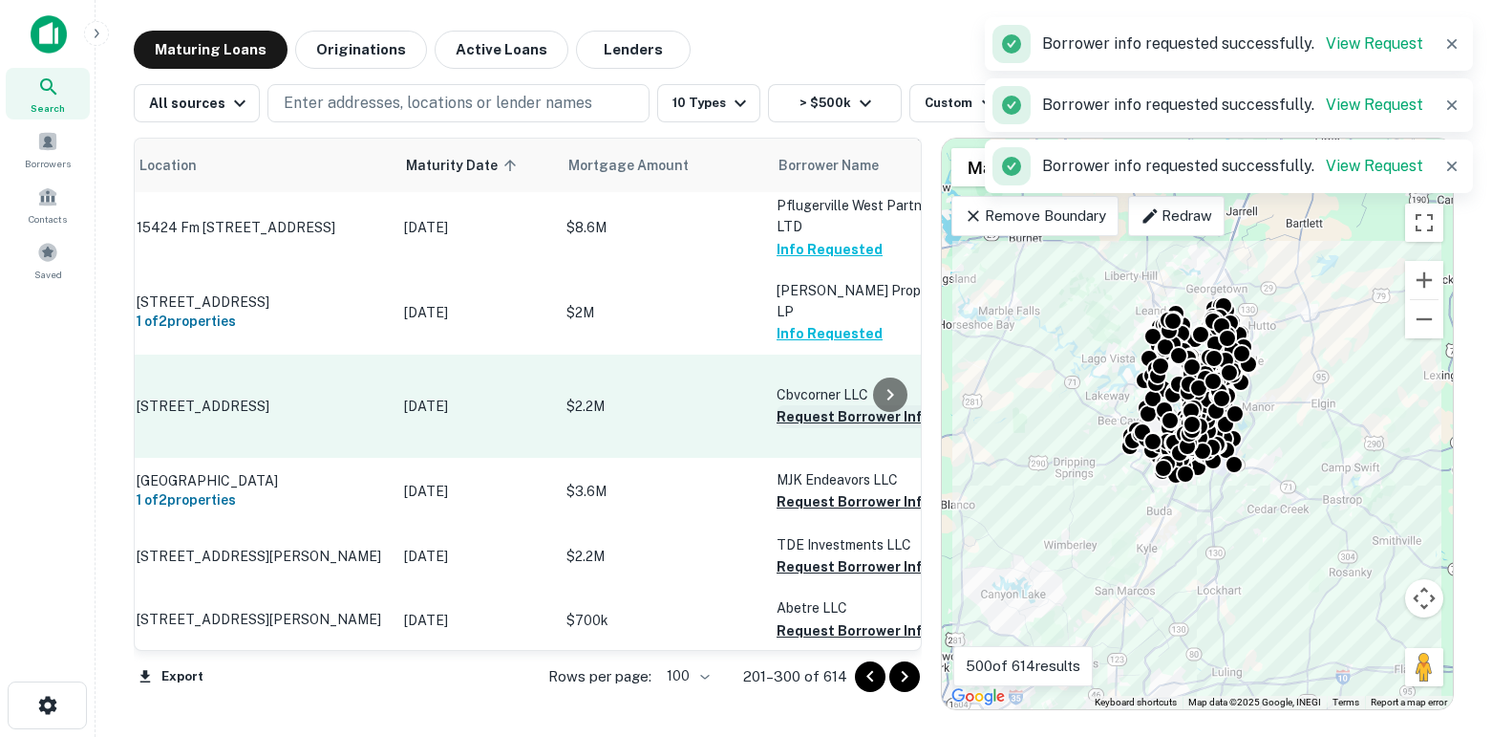
click at [797, 428] on button "Request Borrower Info" at bounding box center [854, 416] width 155 height 23
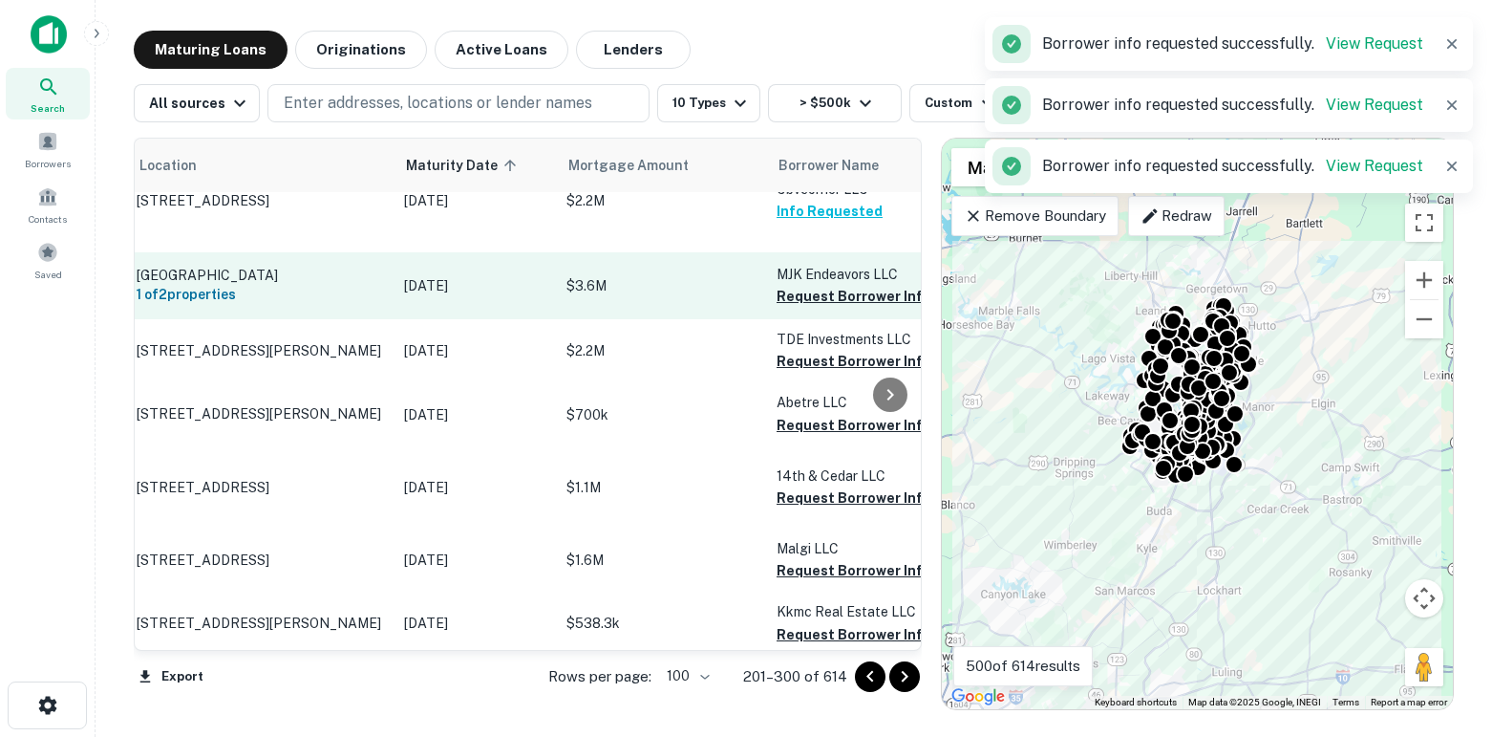
scroll to position [4450, 63]
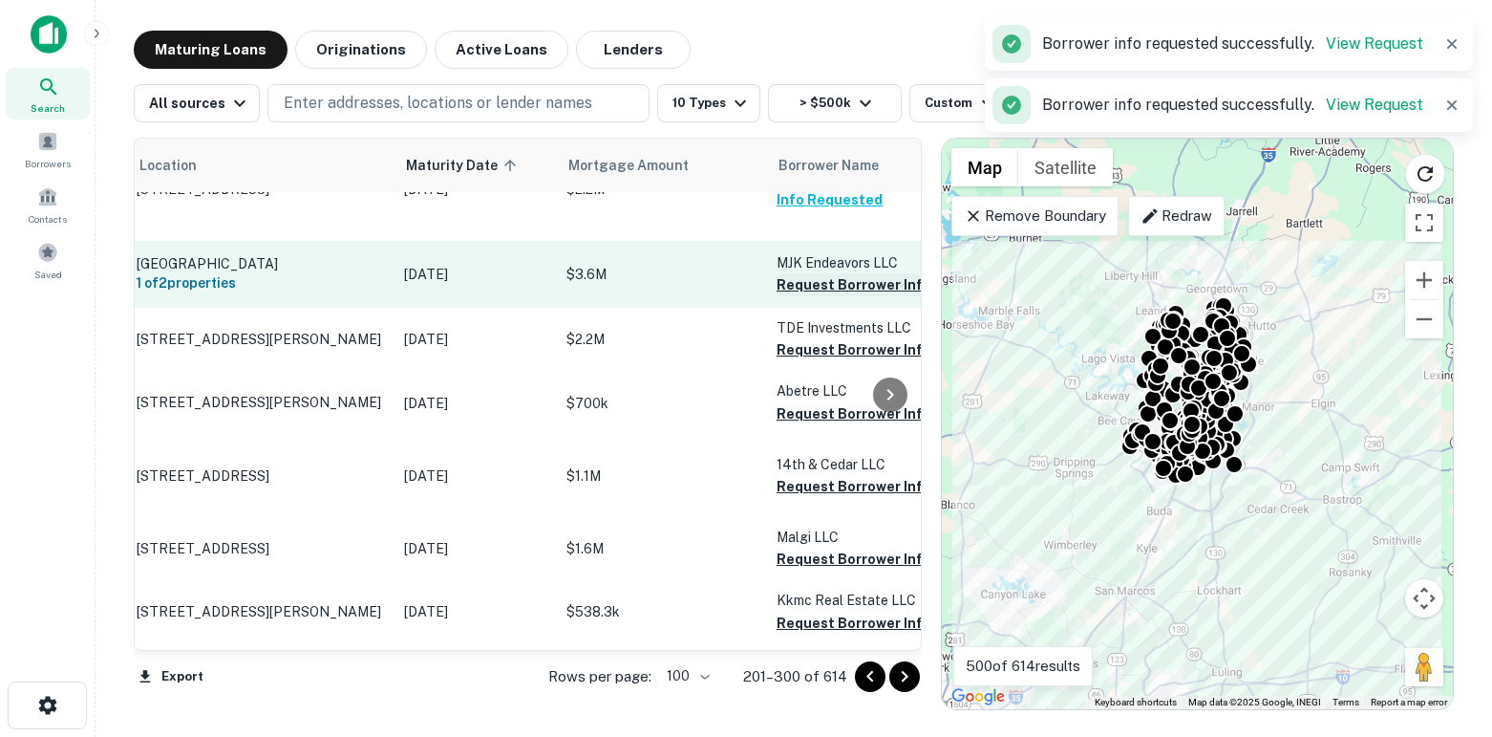
click at [798, 296] on button "Request Borrower Info" at bounding box center [854, 284] width 155 height 23
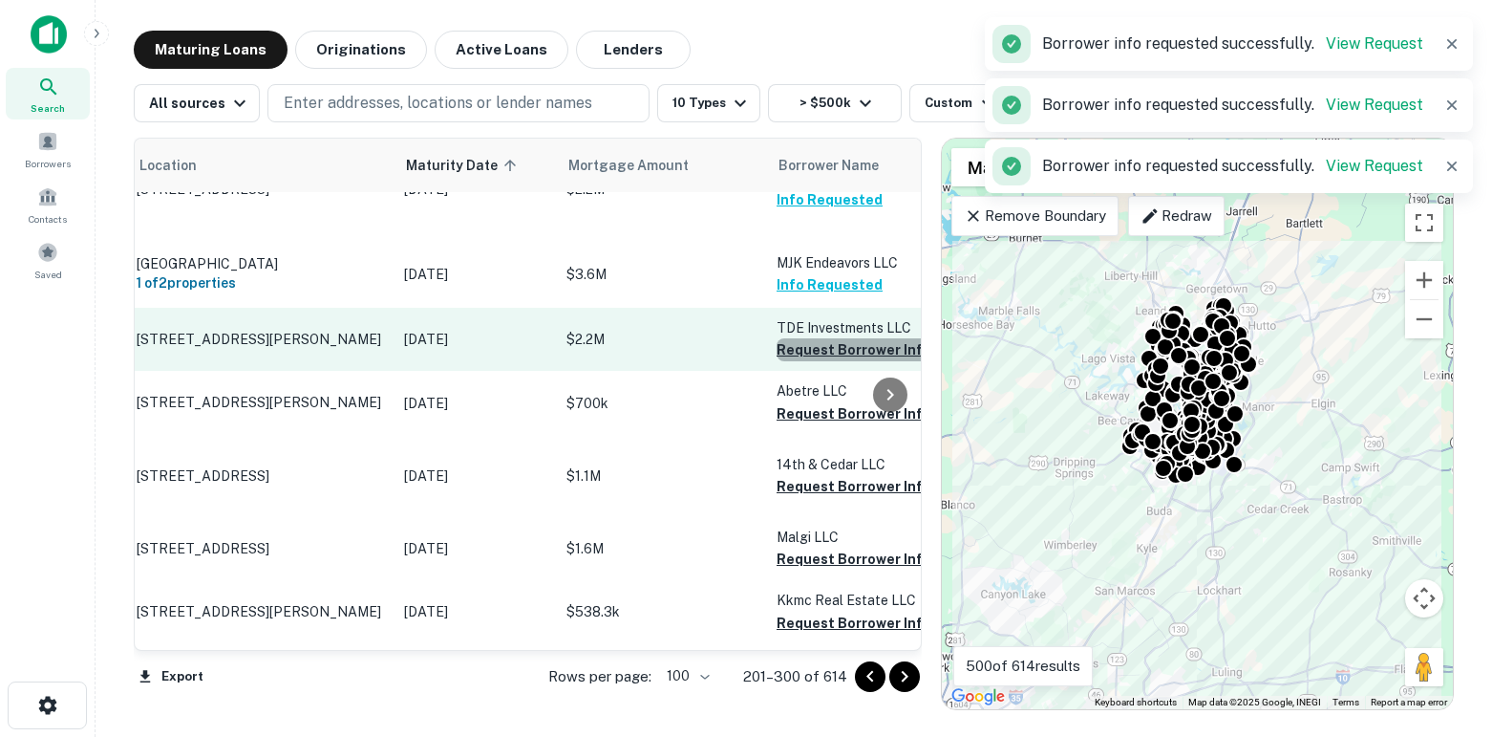
click at [802, 361] on button "Request Borrower Info" at bounding box center [854, 349] width 155 height 23
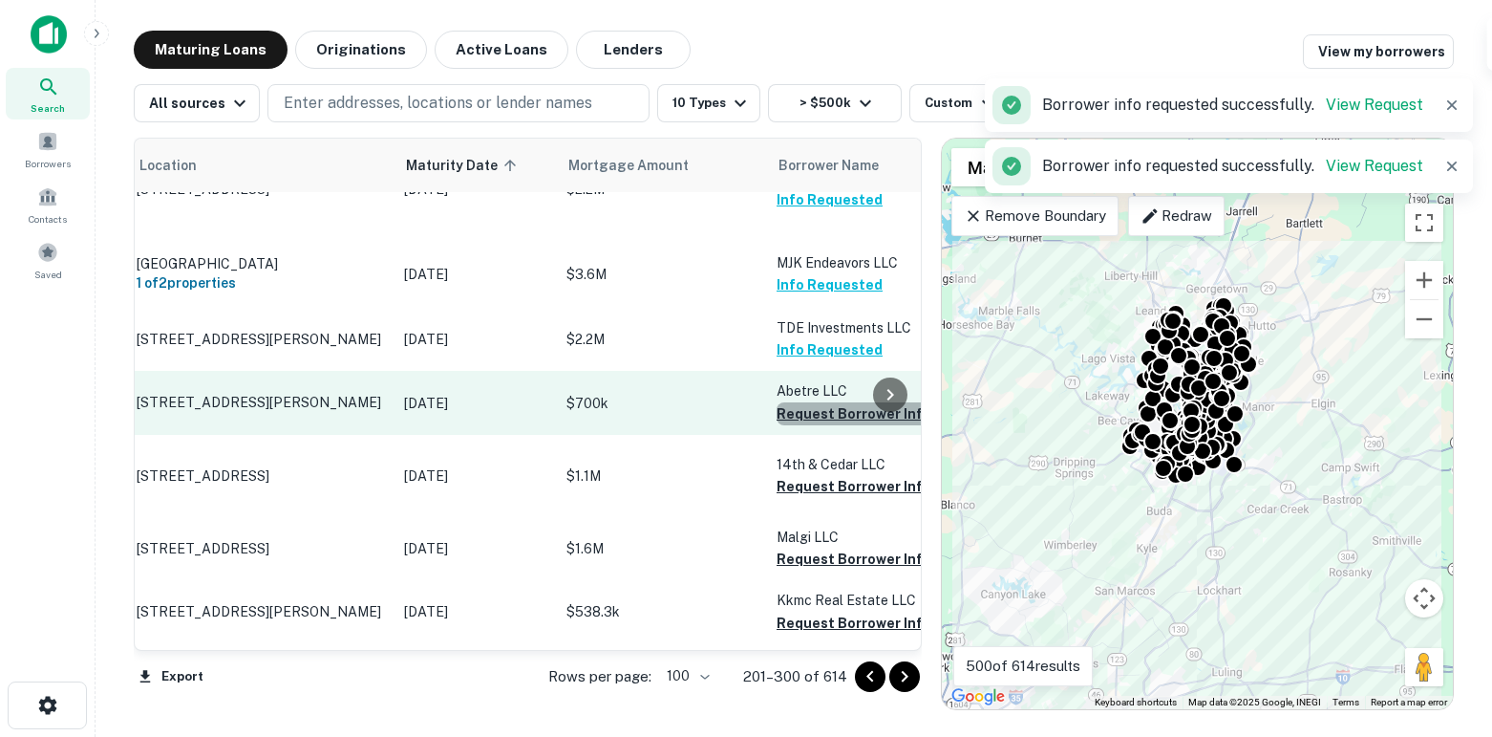
click at [803, 425] on button "Request Borrower Info" at bounding box center [854, 413] width 155 height 23
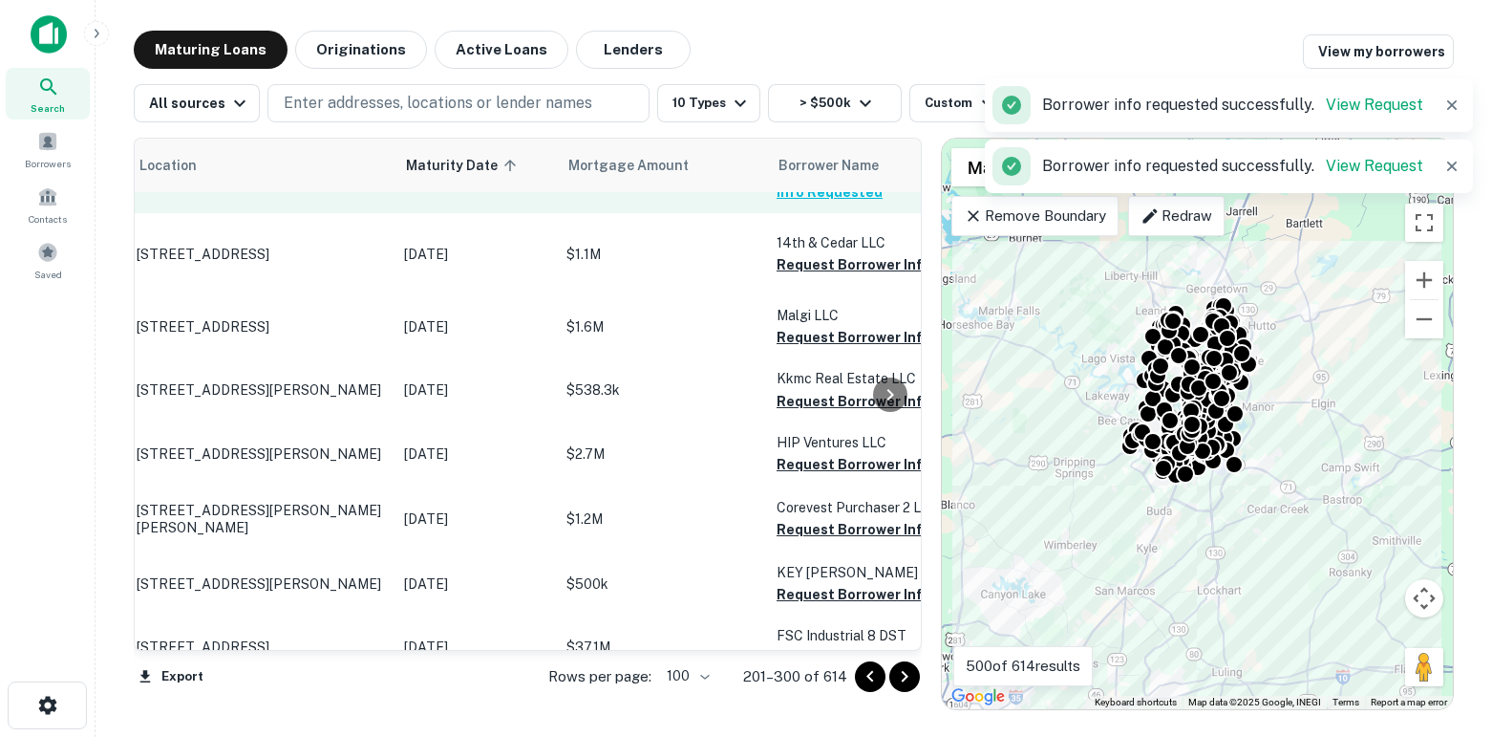
scroll to position [4736, 63]
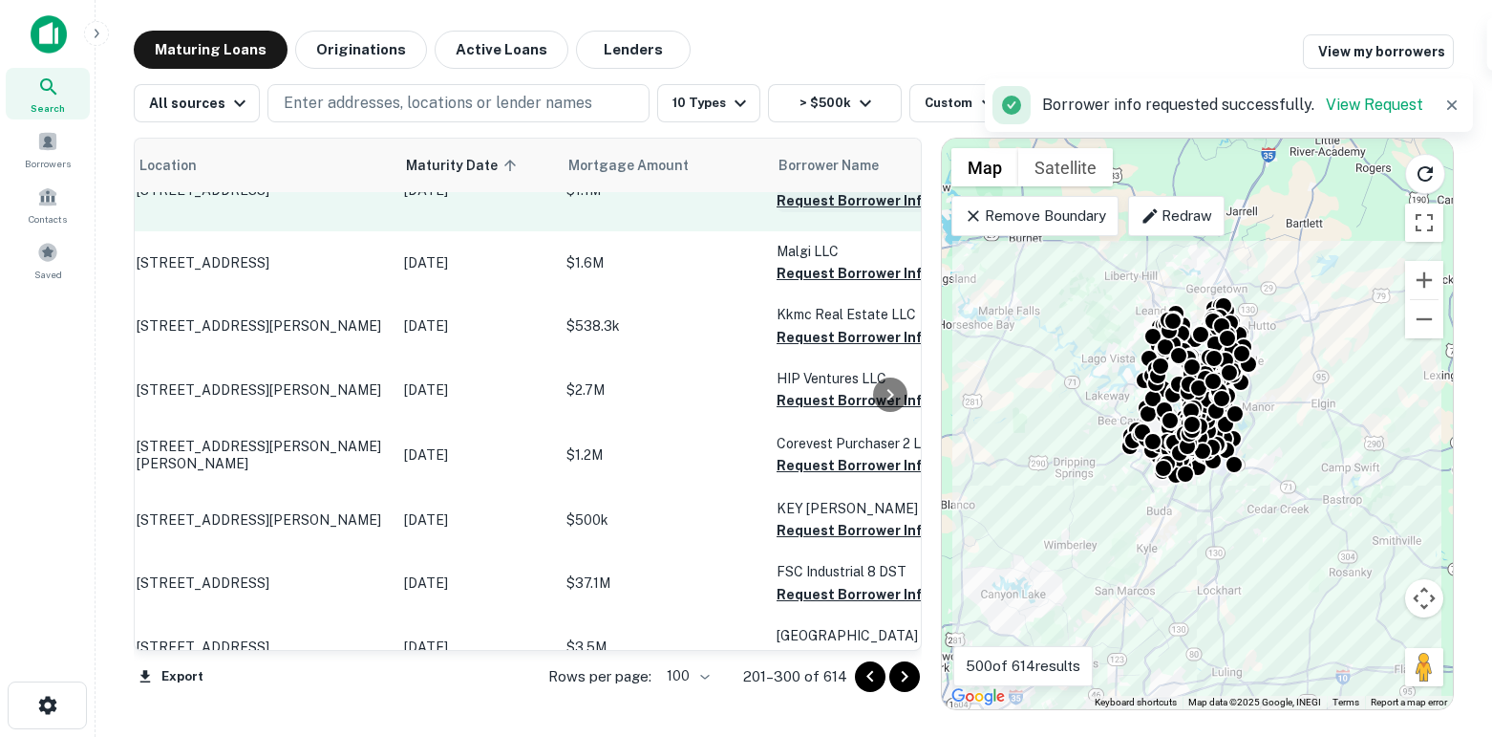
click at [794, 212] on button "Request Borrower Info" at bounding box center [854, 200] width 155 height 23
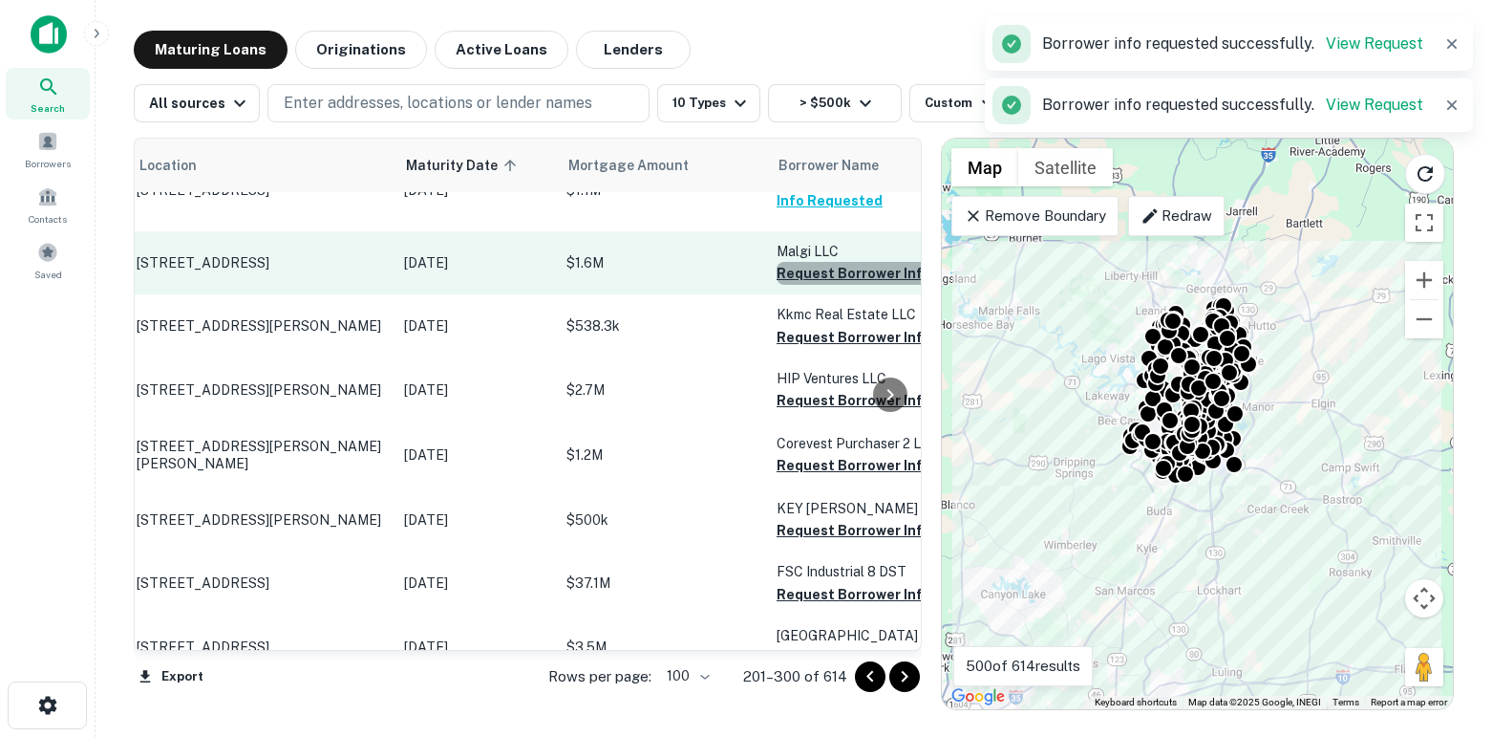
click at [810, 285] on button "Request Borrower Info" at bounding box center [854, 273] width 155 height 23
